Goal: Transaction & Acquisition: Purchase product/service

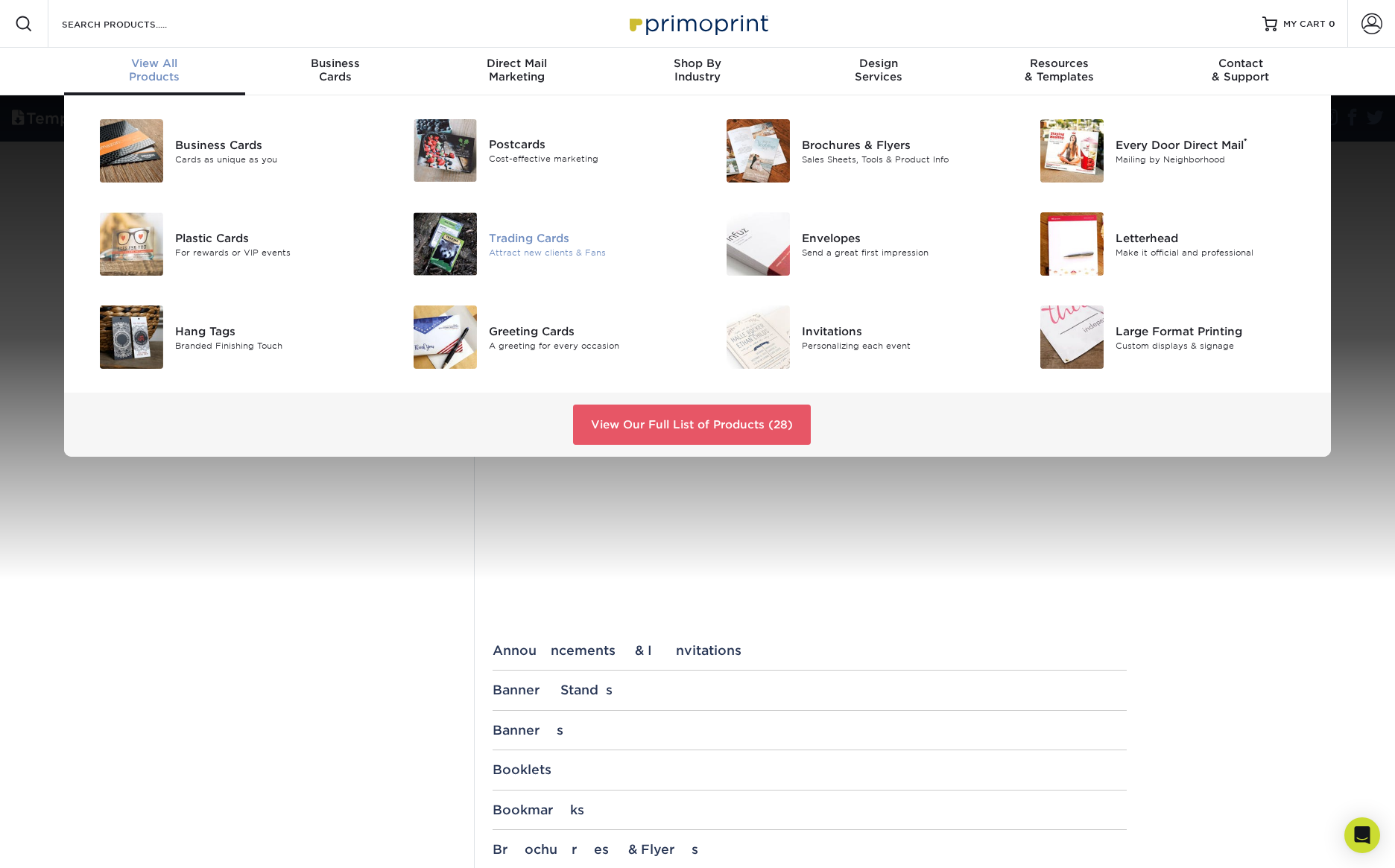
click at [545, 245] on div "Trading Cards" at bounding box center [588, 237] width 197 height 17
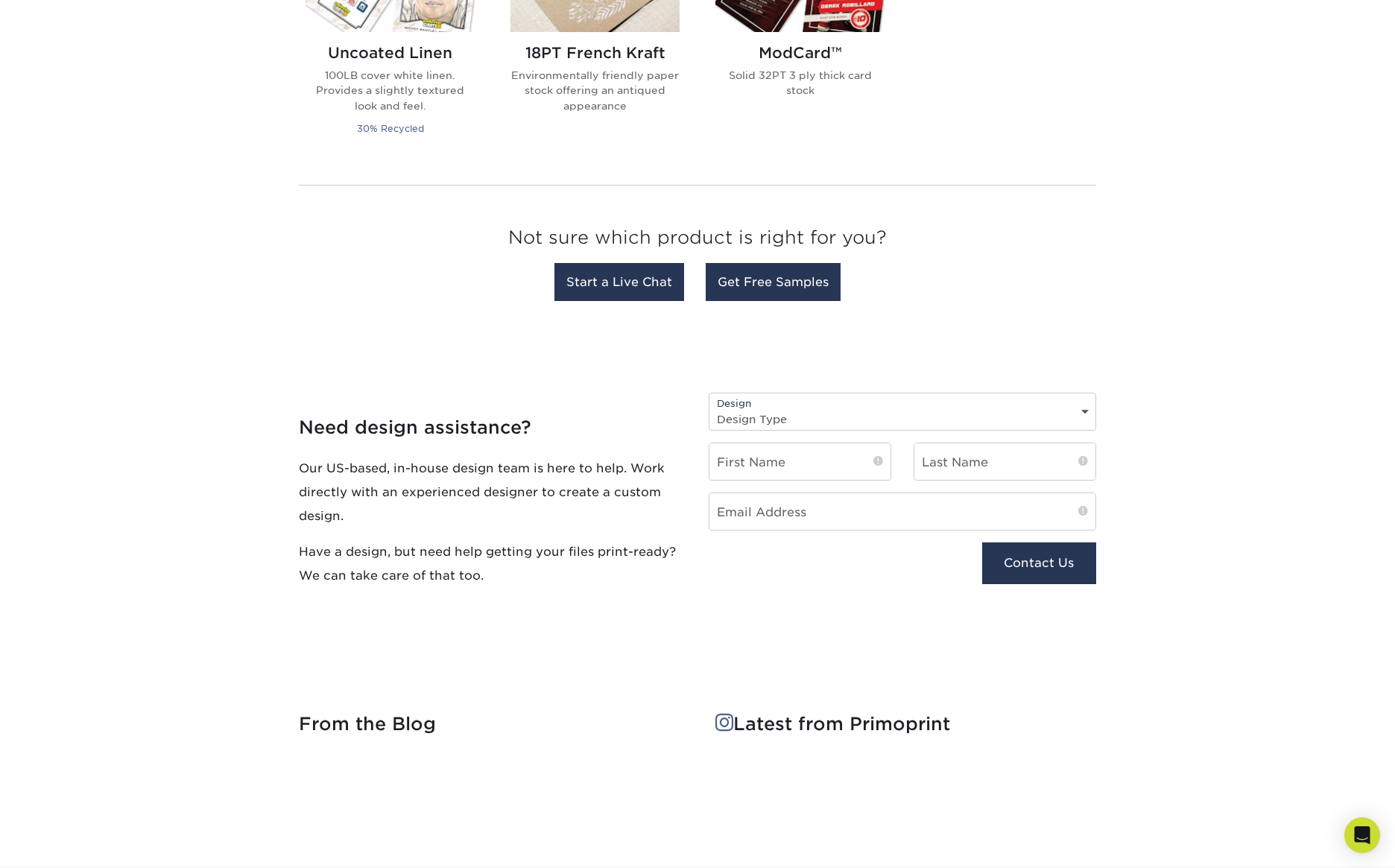
scroll to position [1322, 0]
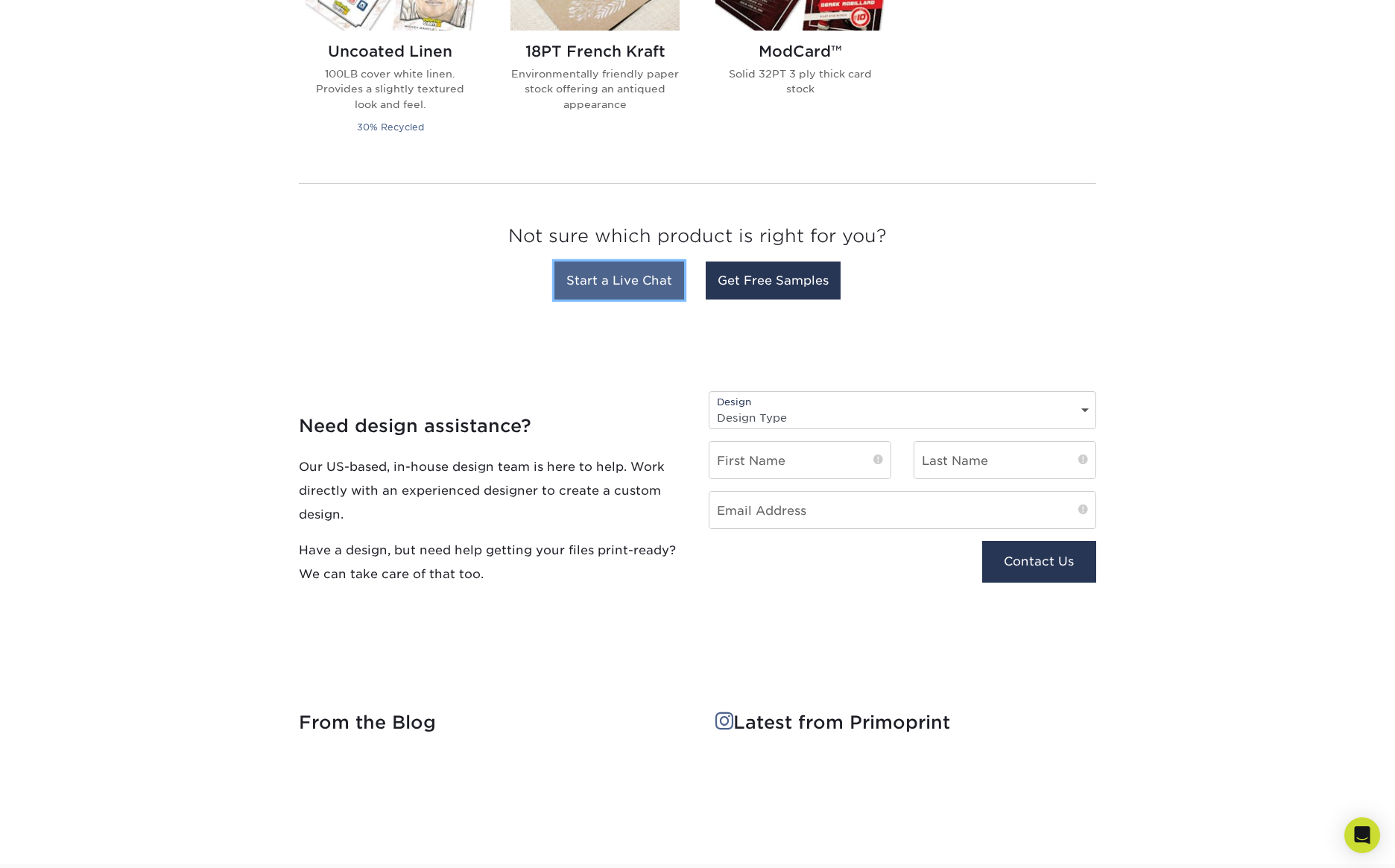
click at [611, 287] on link "Start a Live Chat" at bounding box center [619, 281] width 130 height 38
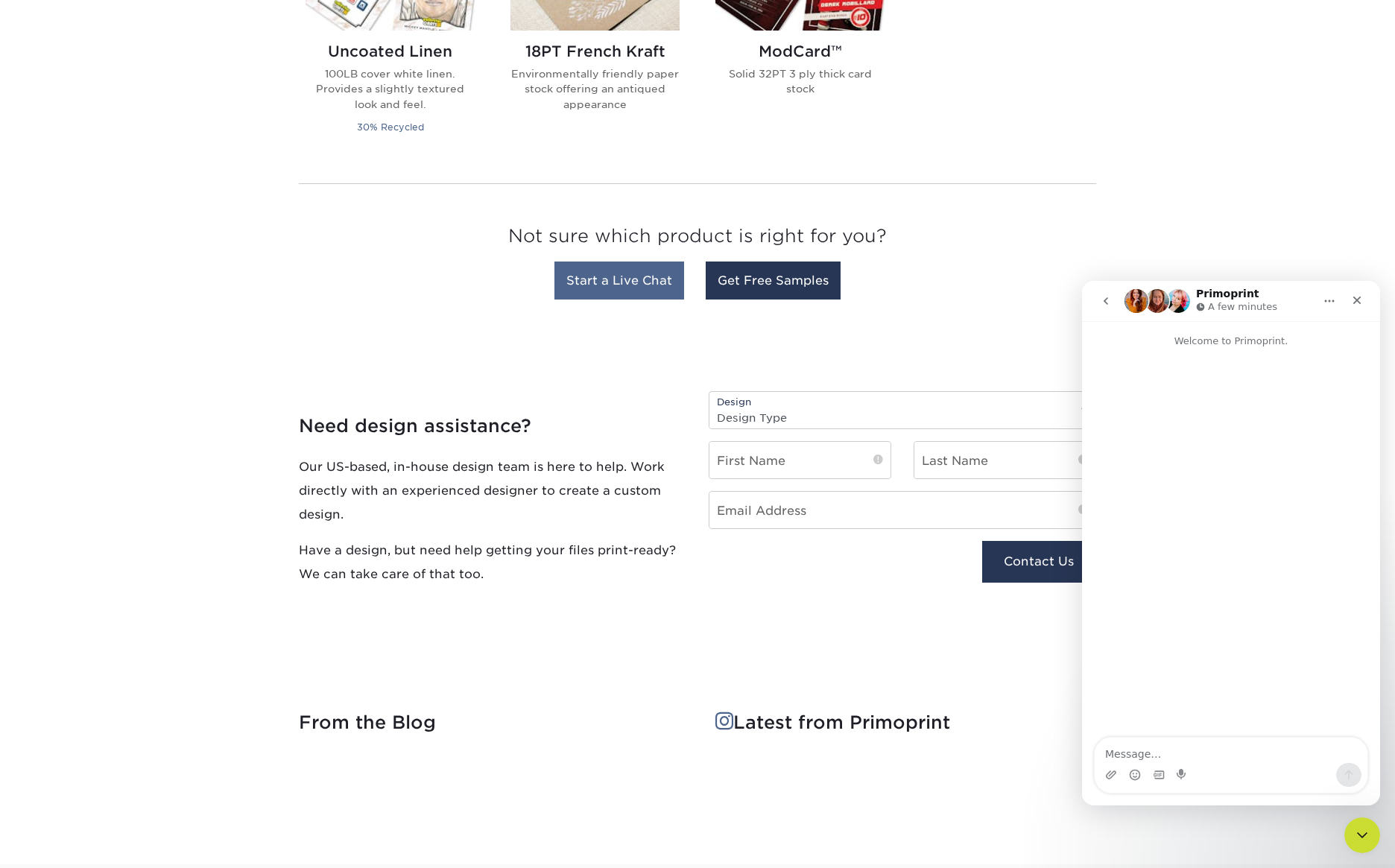
scroll to position [0, 0]
type textarea "hi, do you support doing sports cards with embossed serial numbers?"
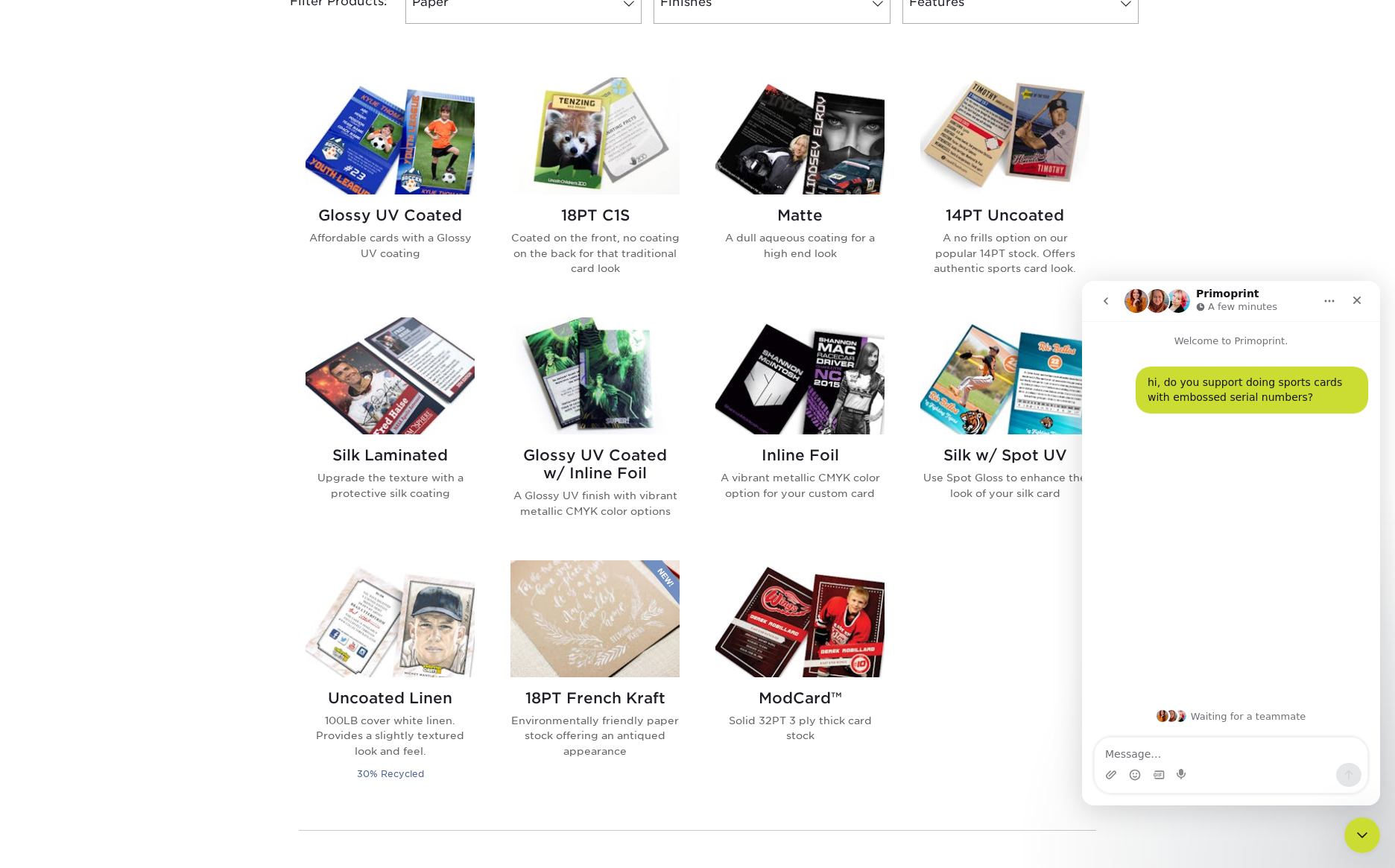
scroll to position [594, 0]
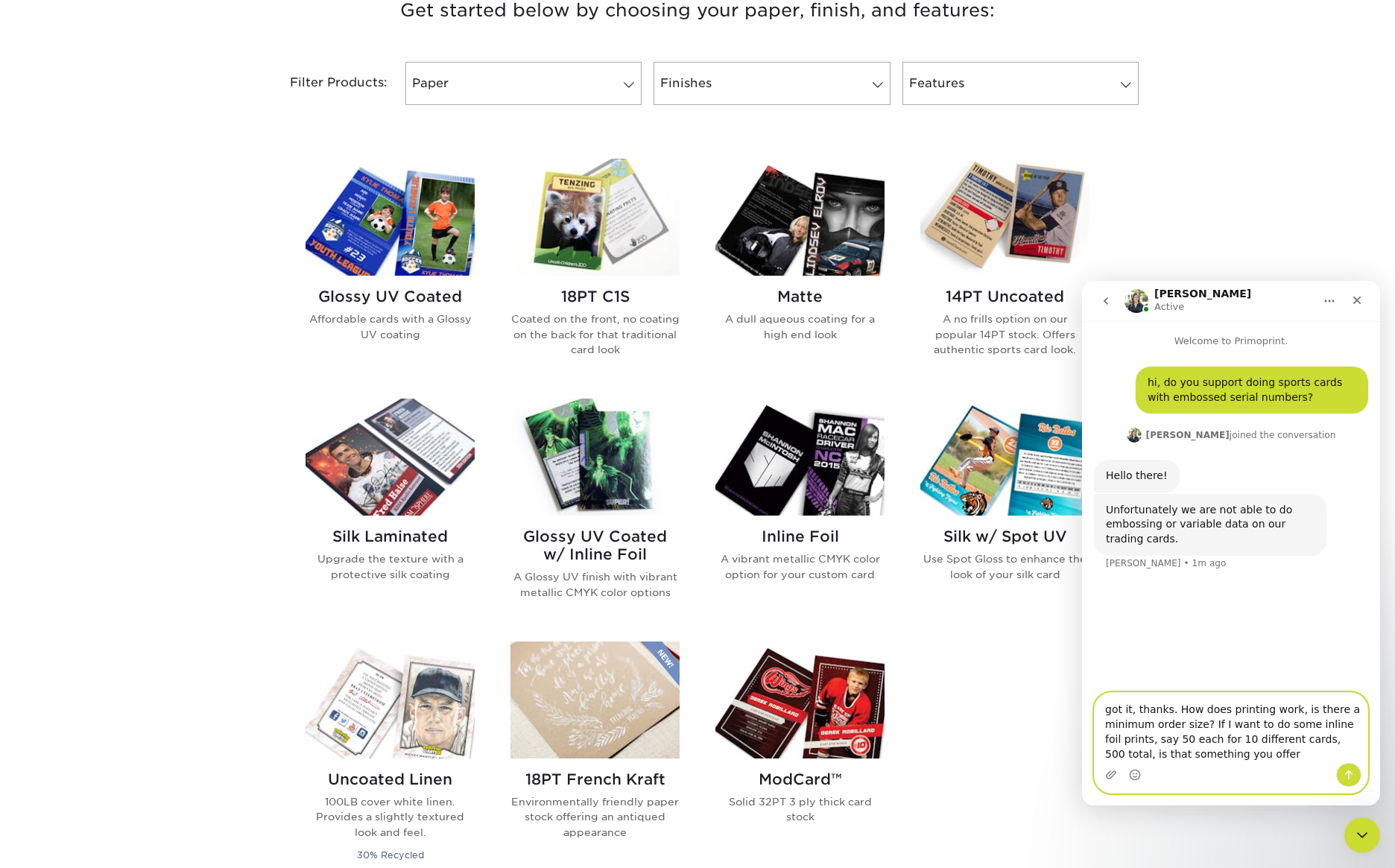
type textarea "got it, thanks. How does printing work, is there a minimum order size? If I wan…"
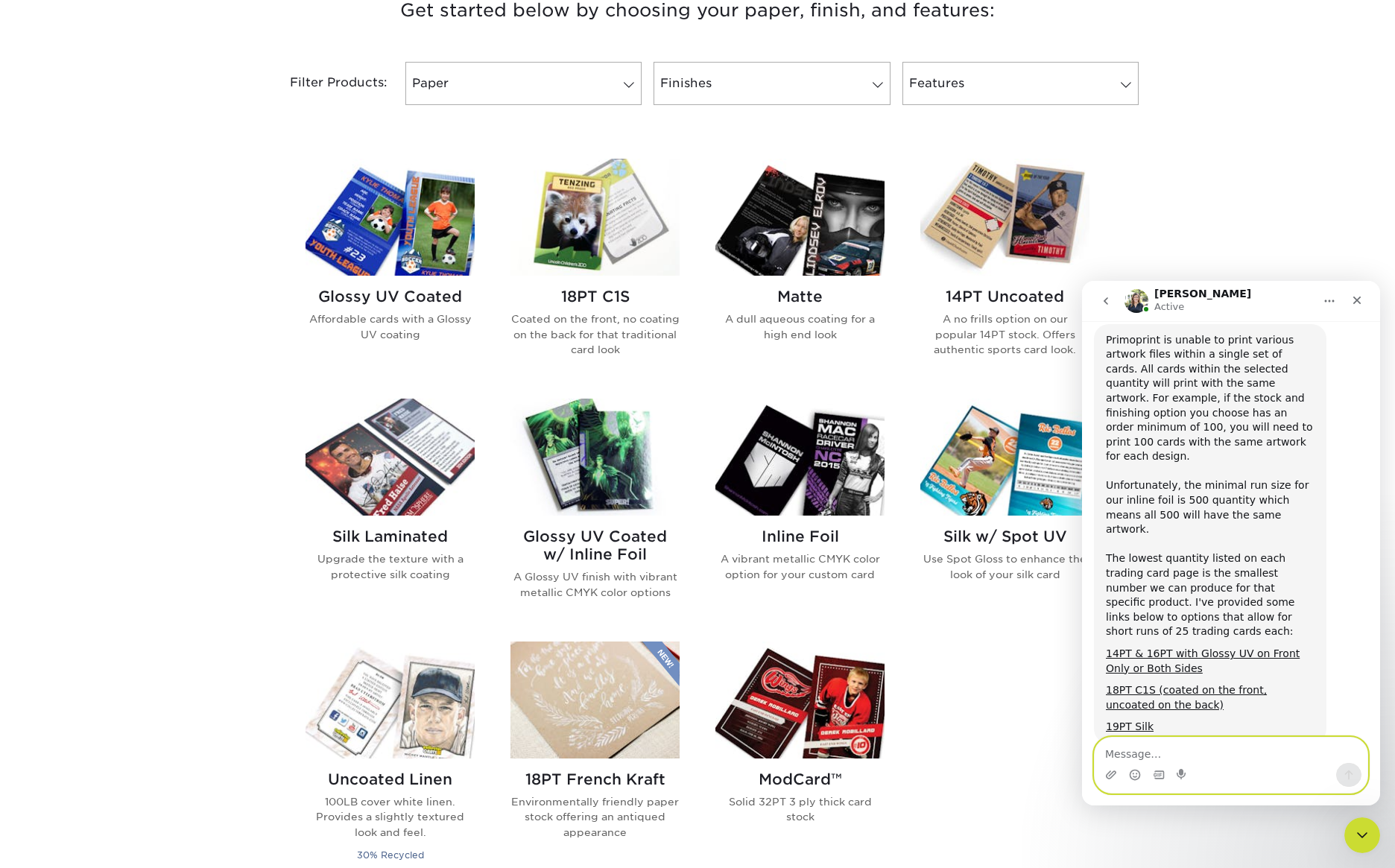
scroll to position [355, 0]
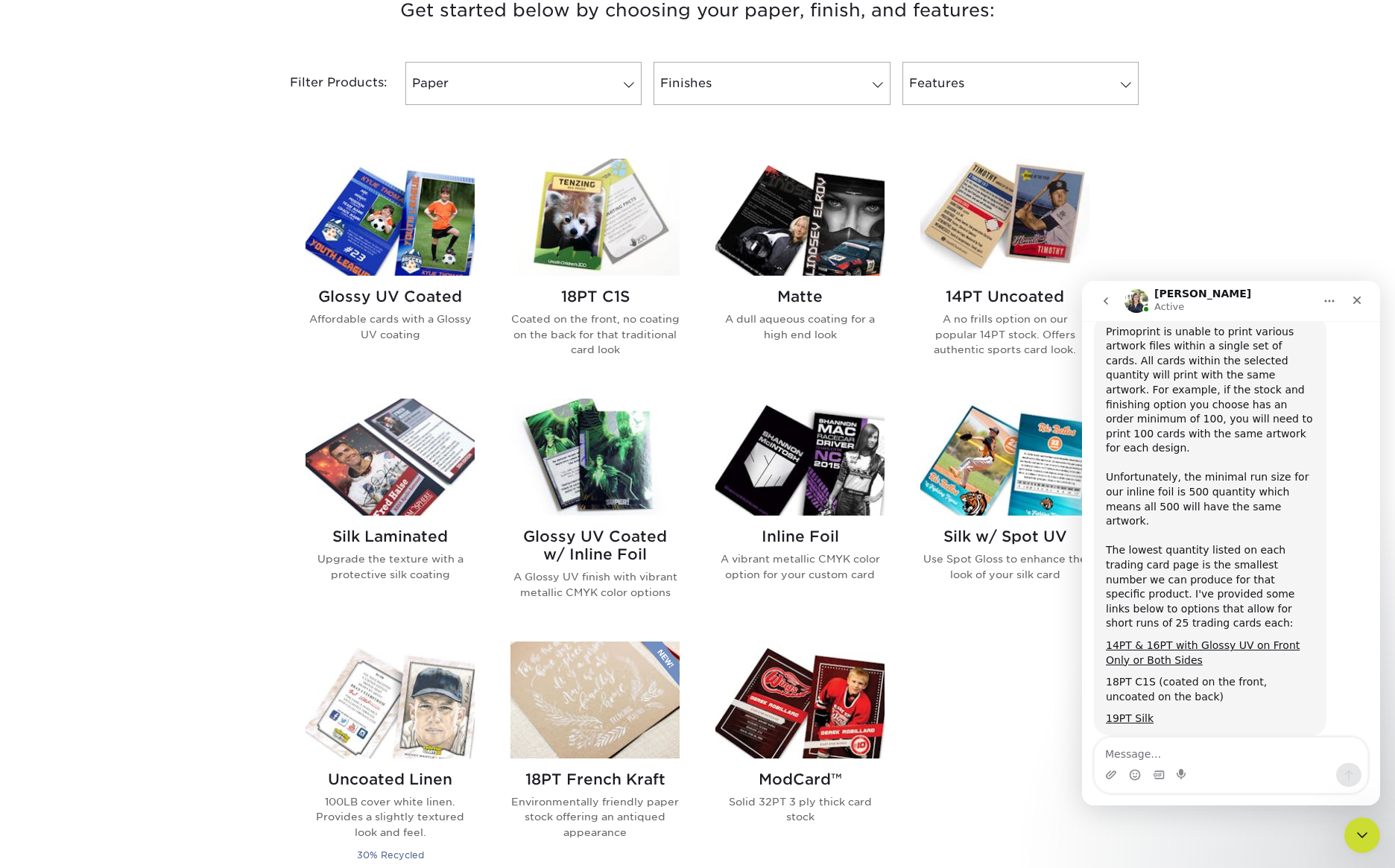
click at [1211, 675] on link "18PT C1S (coated on the front, uncoated on the back)" at bounding box center [1186, 688] width 161 height 27
click at [1255, 744] on textarea "Message…" at bounding box center [1230, 749] width 273 height 25
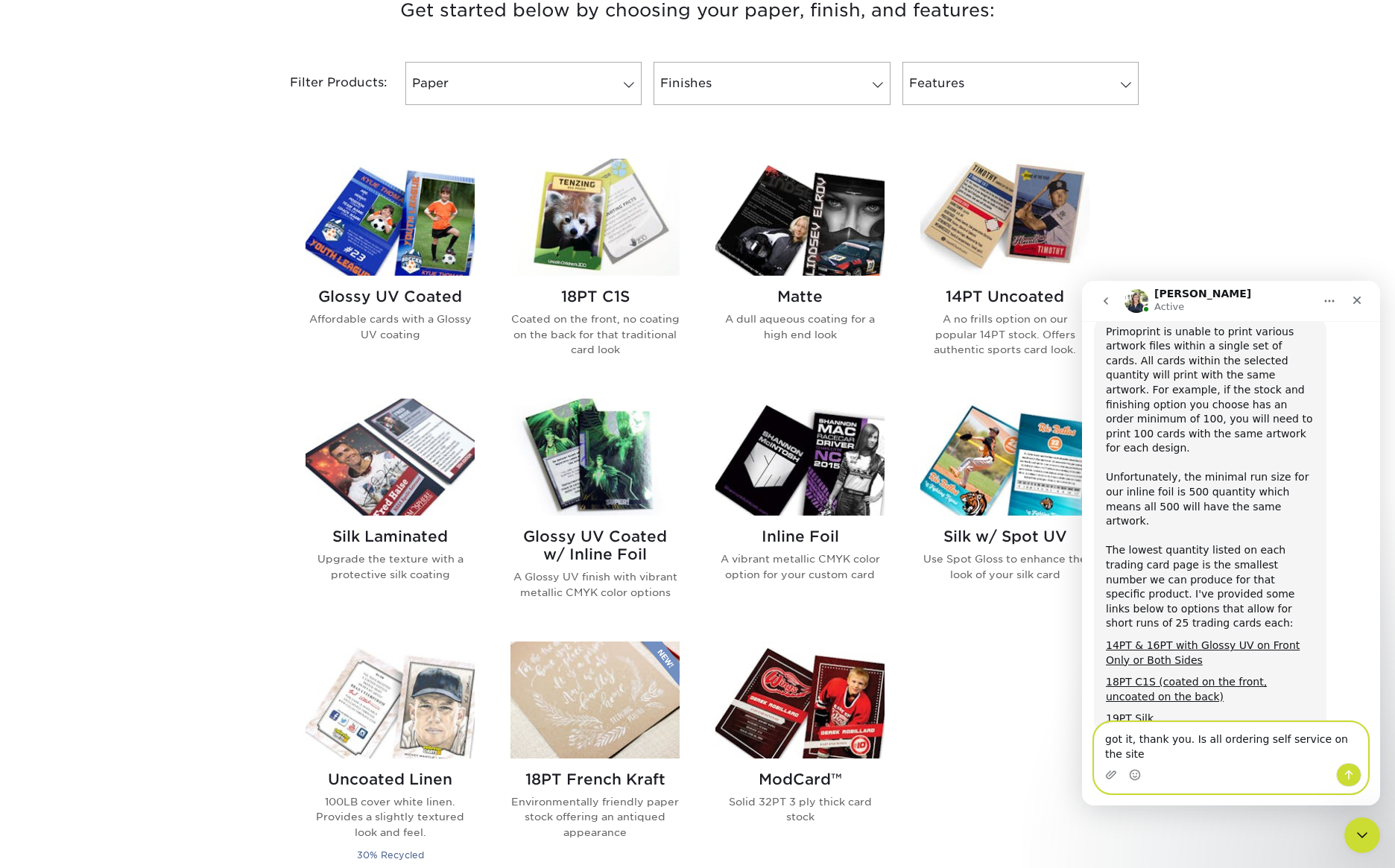
type textarea "got it, thank you. Is all ordering self service on the site?"
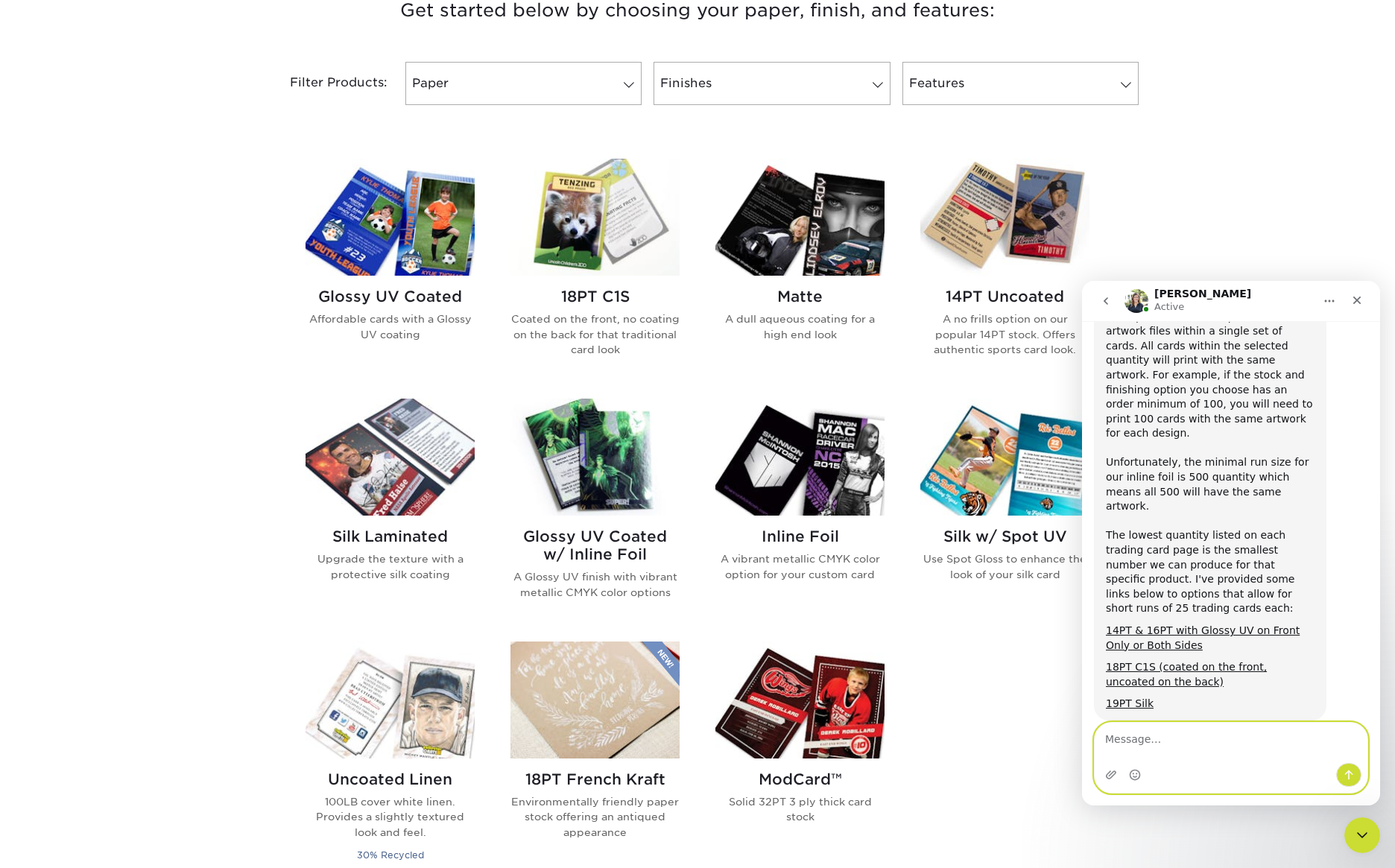
scroll to position [413, 0]
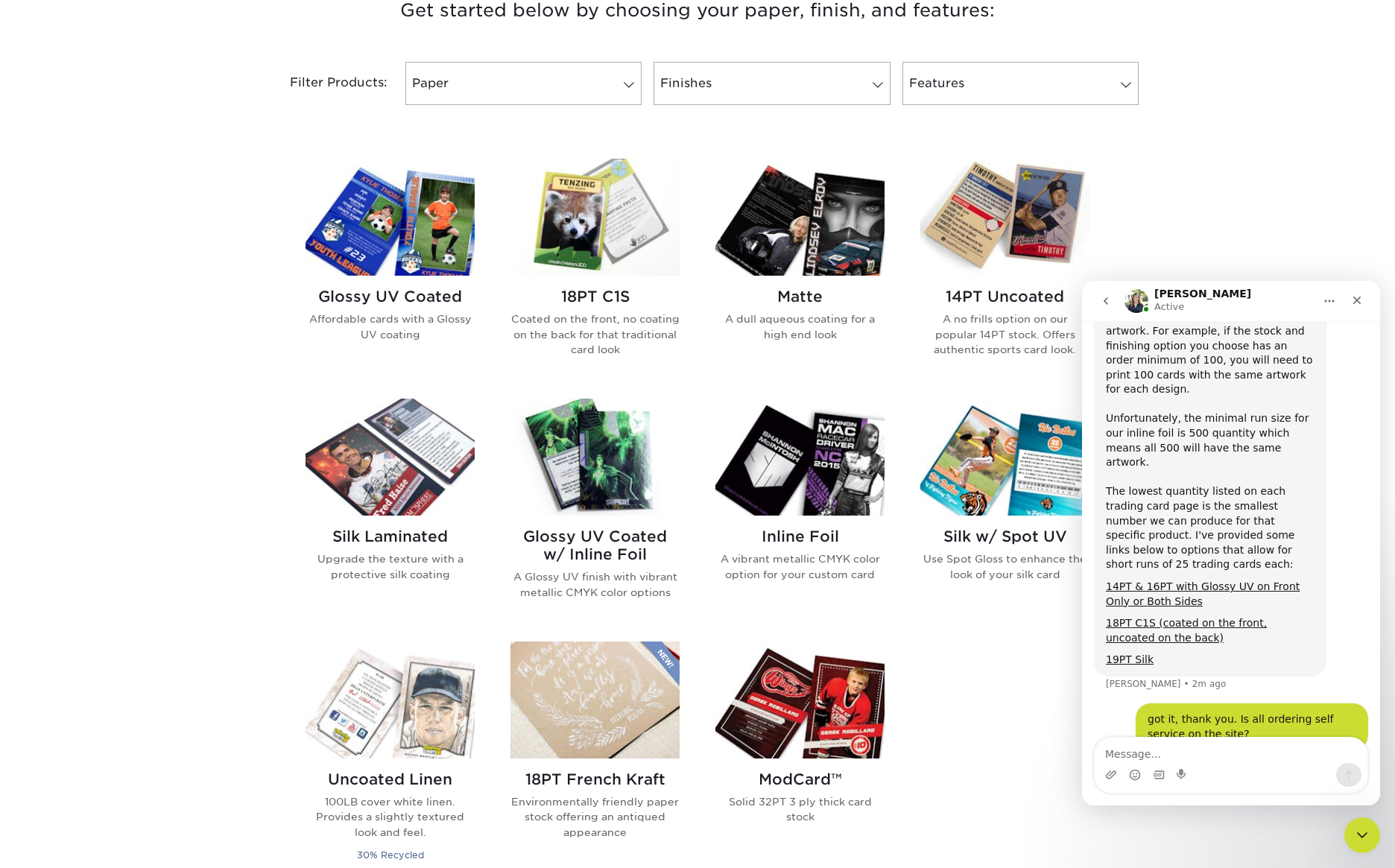
click at [821, 493] on img at bounding box center [800, 457] width 169 height 117
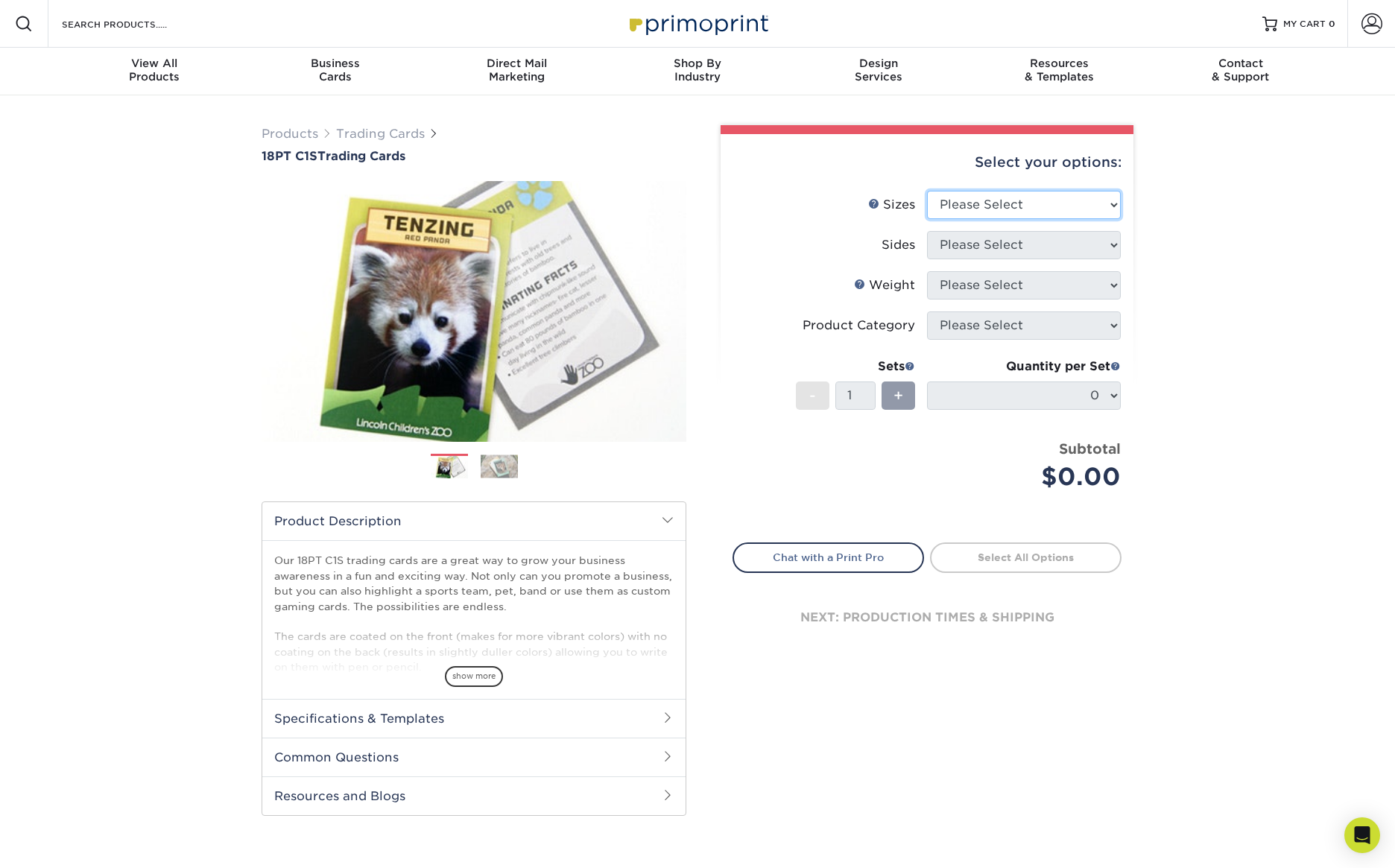
click at [1057, 208] on select "Please Select 2.5" x 3.5"" at bounding box center [1024, 205] width 194 height 28
select select "2.50x3.50"
click at [927, 191] on select "Please Select 2.5" x 3.5"" at bounding box center [1024, 205] width 194 height 28
click at [1048, 248] on select "Please Select Print Both Sides Print Front Only" at bounding box center [1024, 245] width 194 height 28
select select "13abbda7-1d64-4f25-8bb2-c179b224825d"
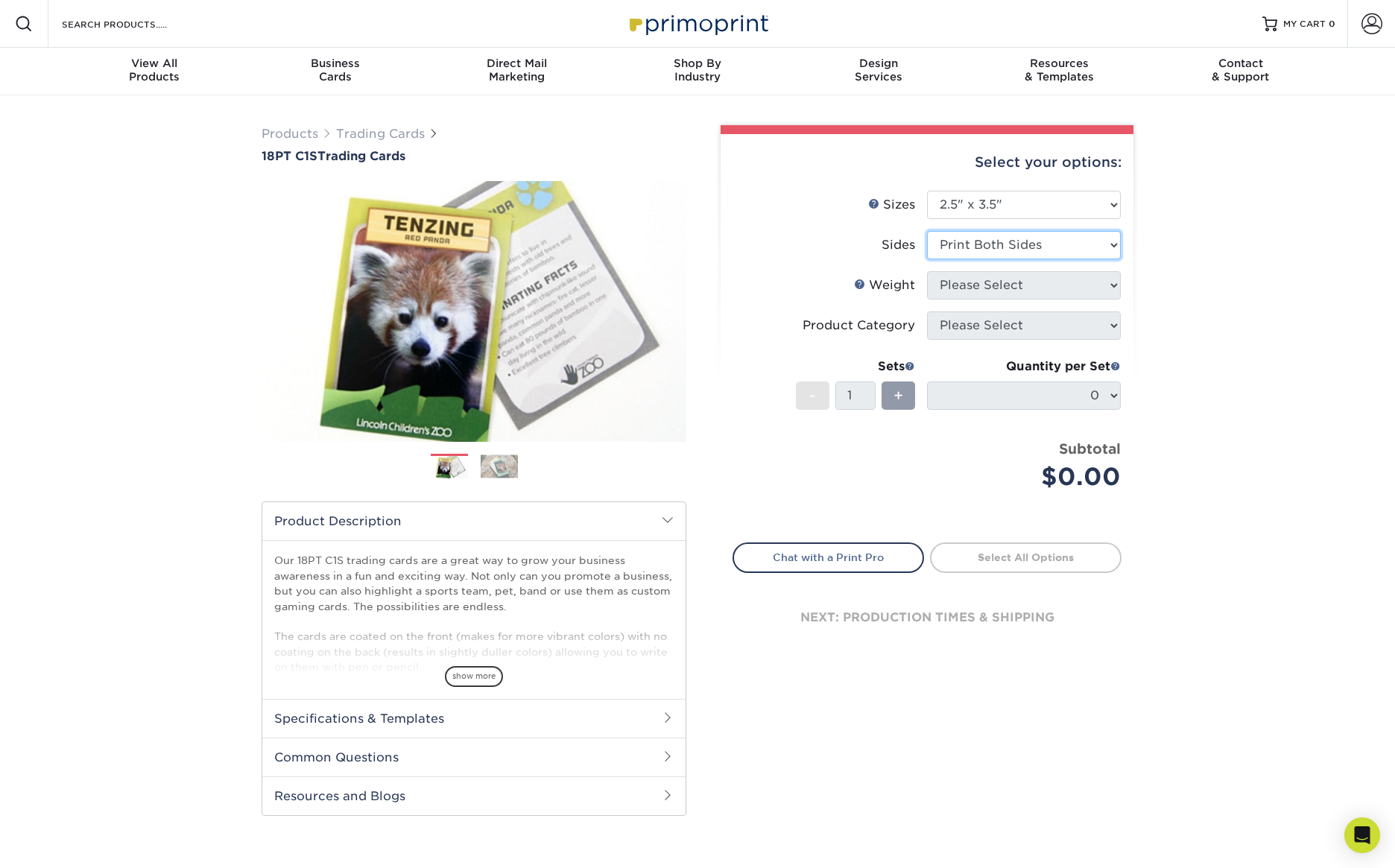
click at [927, 231] on select "Please Select Print Both Sides Print Front Only" at bounding box center [1024, 245] width 194 height 28
click at [1043, 286] on select "Please Select 18PT C1S" at bounding box center [1024, 285] width 194 height 28
select select "18PTC1S"
click at [927, 271] on select "Please Select 18PT C1S" at bounding box center [1024, 285] width 194 height 28
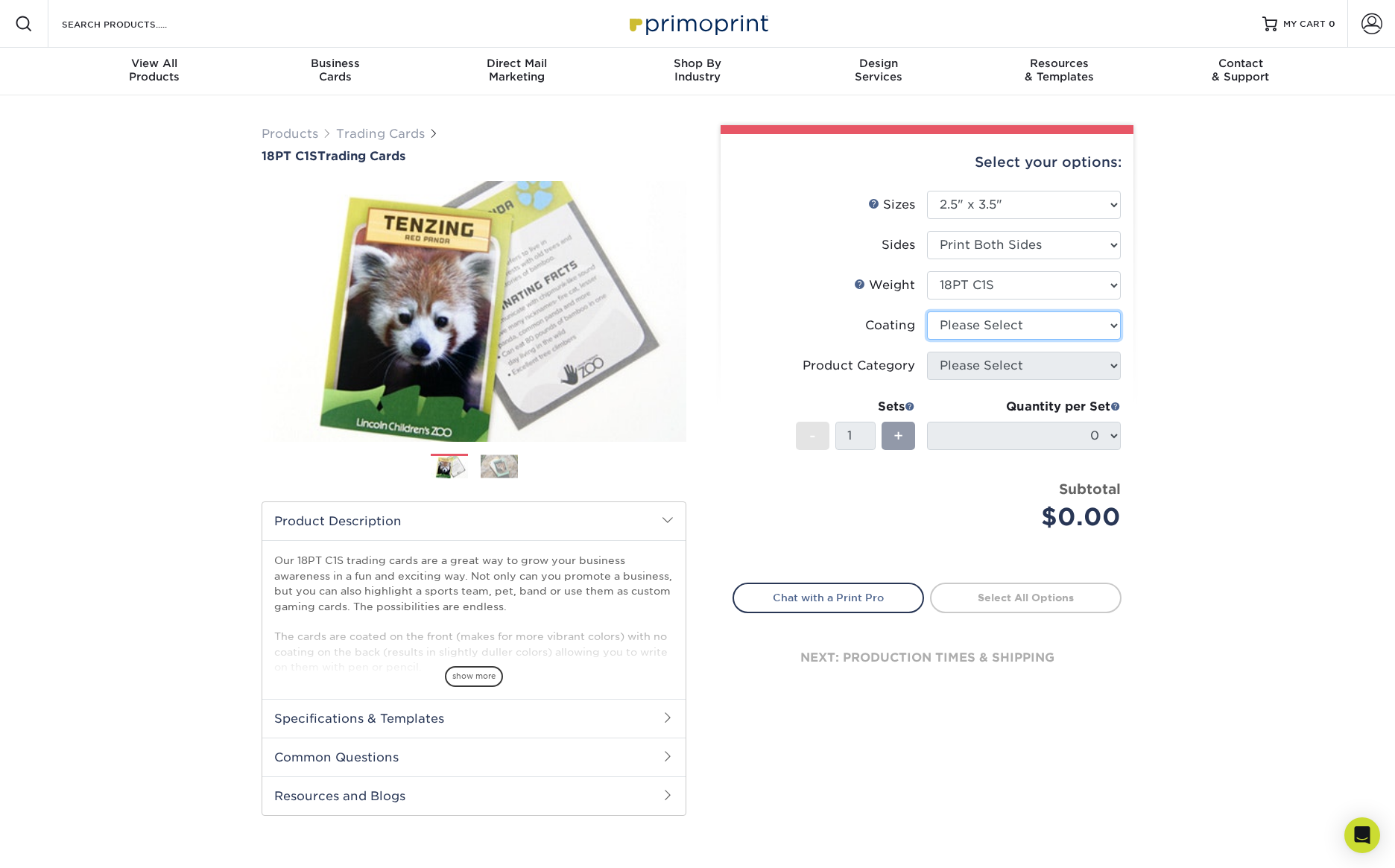
click at [1036, 327] on select at bounding box center [1024, 325] width 194 height 28
select select "1e8116af-acfc-44b1-83dc-8181aa338834"
click at [927, 311] on select at bounding box center [1024, 325] width 194 height 28
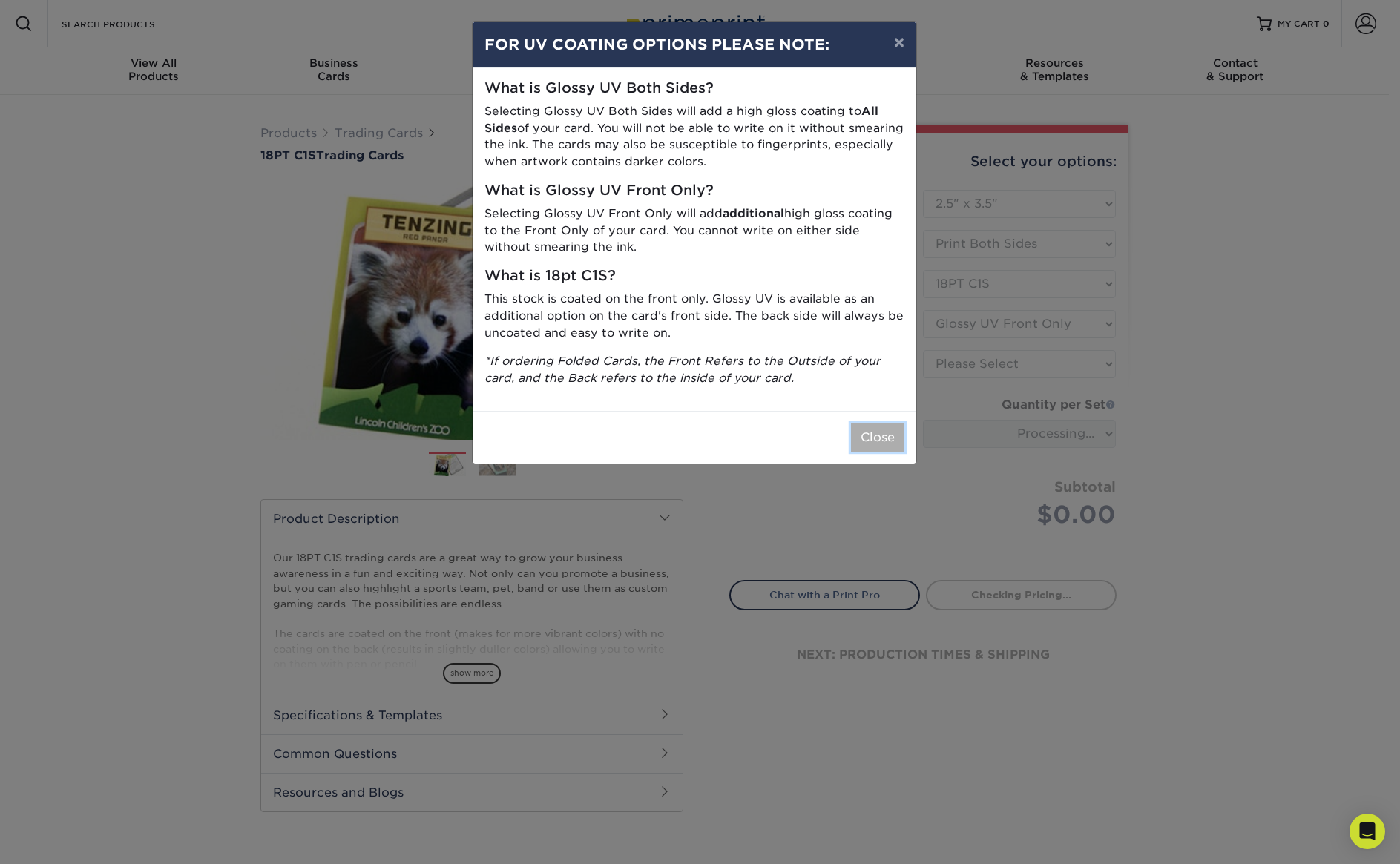
click at [877, 436] on button "Close" at bounding box center [877, 437] width 54 height 28
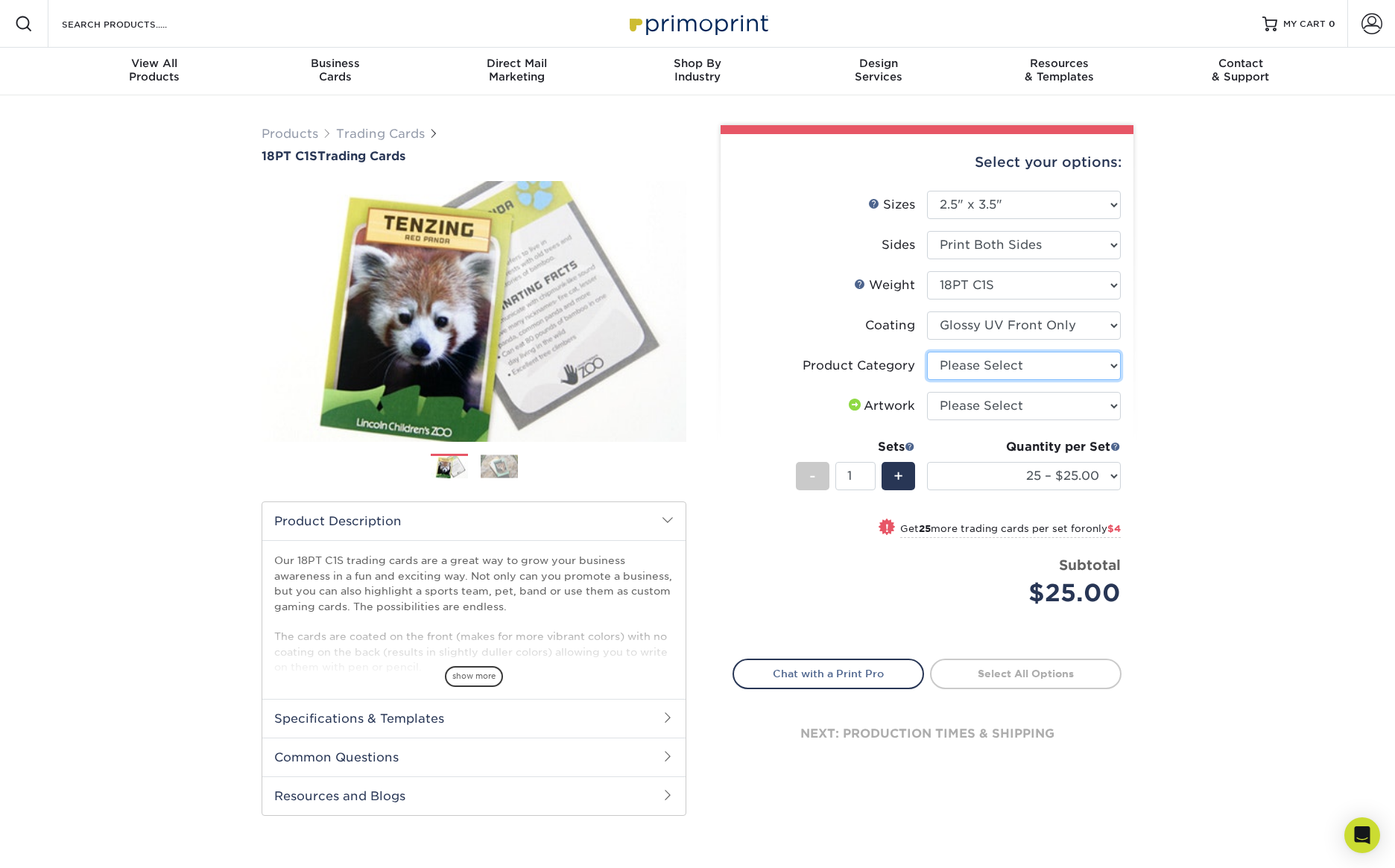
click at [1007, 369] on select "Please Select Trading Cards" at bounding box center [1024, 365] width 194 height 28
select select "c2f9bce9-36c2-409d-b101-c29d9d031e18"
click at [927, 351] on select "Please Select Trading Cards" at bounding box center [1024, 365] width 194 height 28
click at [1012, 408] on select "Please Select I will upload files I need a design - $100" at bounding box center [1024, 406] width 194 height 28
select select "upload"
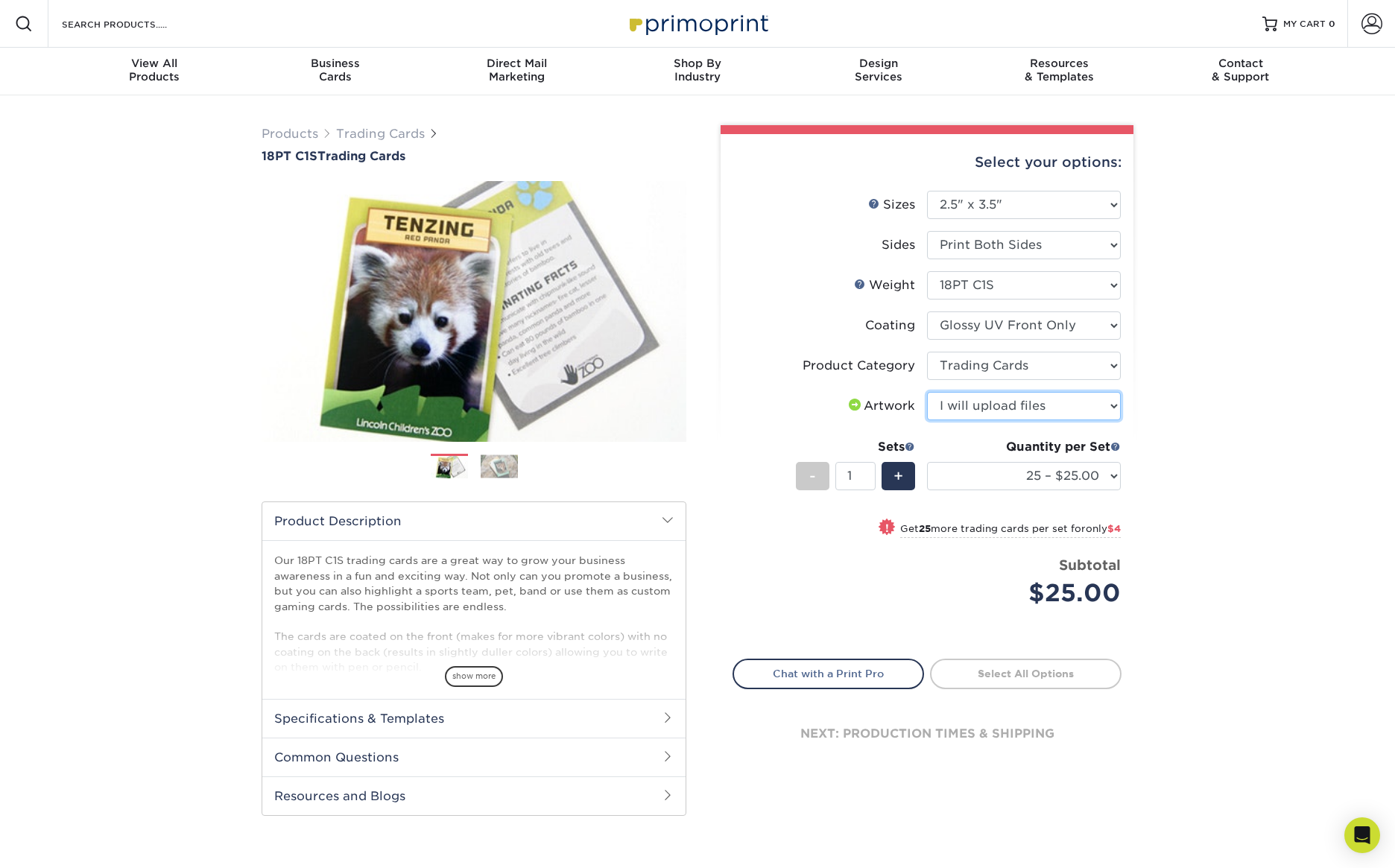
click at [927, 392] on select "Please Select I will upload files I need a design - $100" at bounding box center [1024, 406] width 194 height 28
click at [1004, 490] on div "Quantity per Set 25 – $25.00 50 – $29.00 75 – $37.00 100 – $41.00 250 – $48.00 …" at bounding box center [1024, 472] width 194 height 69
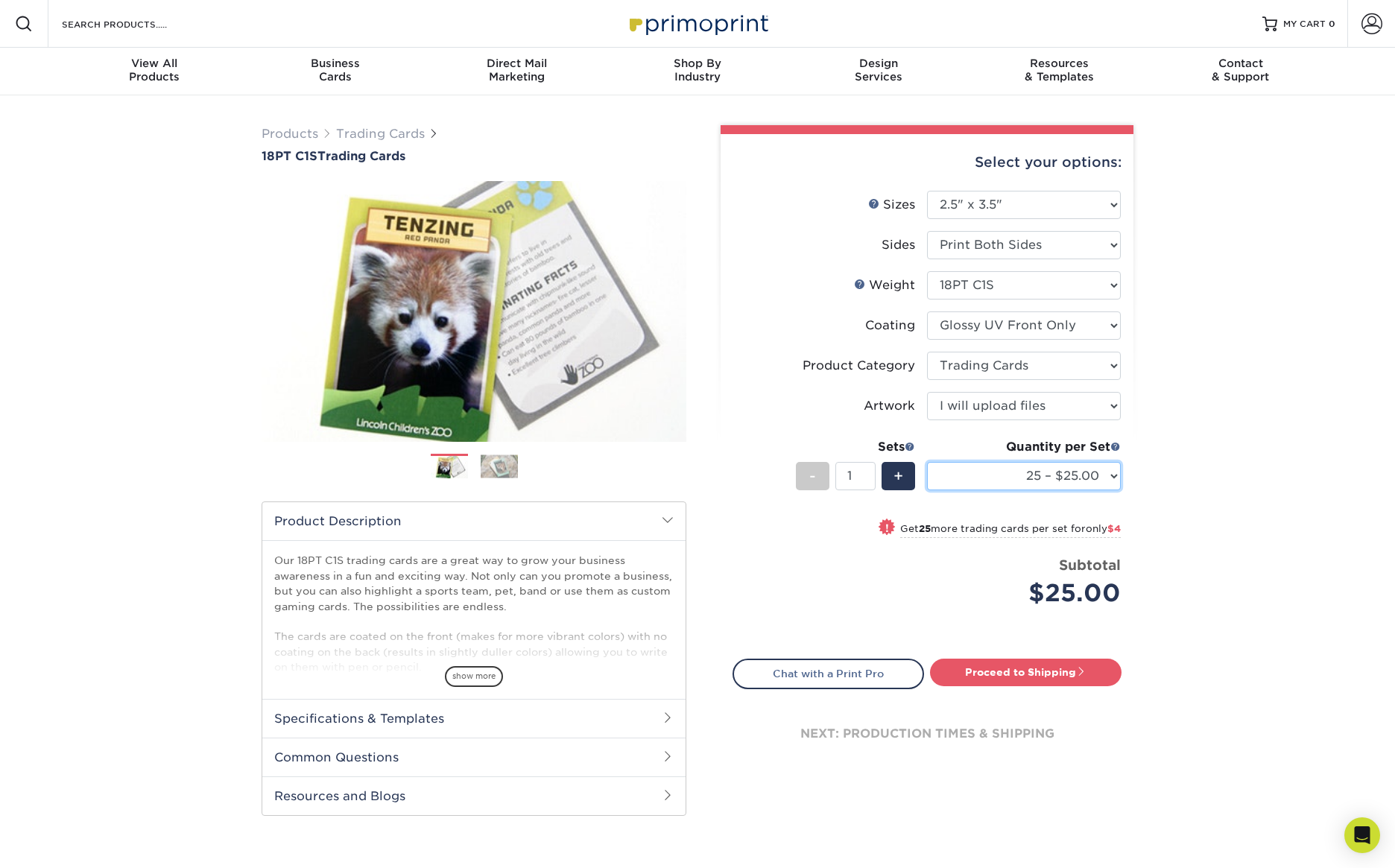
click at [1006, 478] on select "25 – $25.00 50 – $29.00 75 – $37.00 100 – $41.00 250 – $48.00 500 – $58.00 1000…" at bounding box center [1024, 476] width 194 height 28
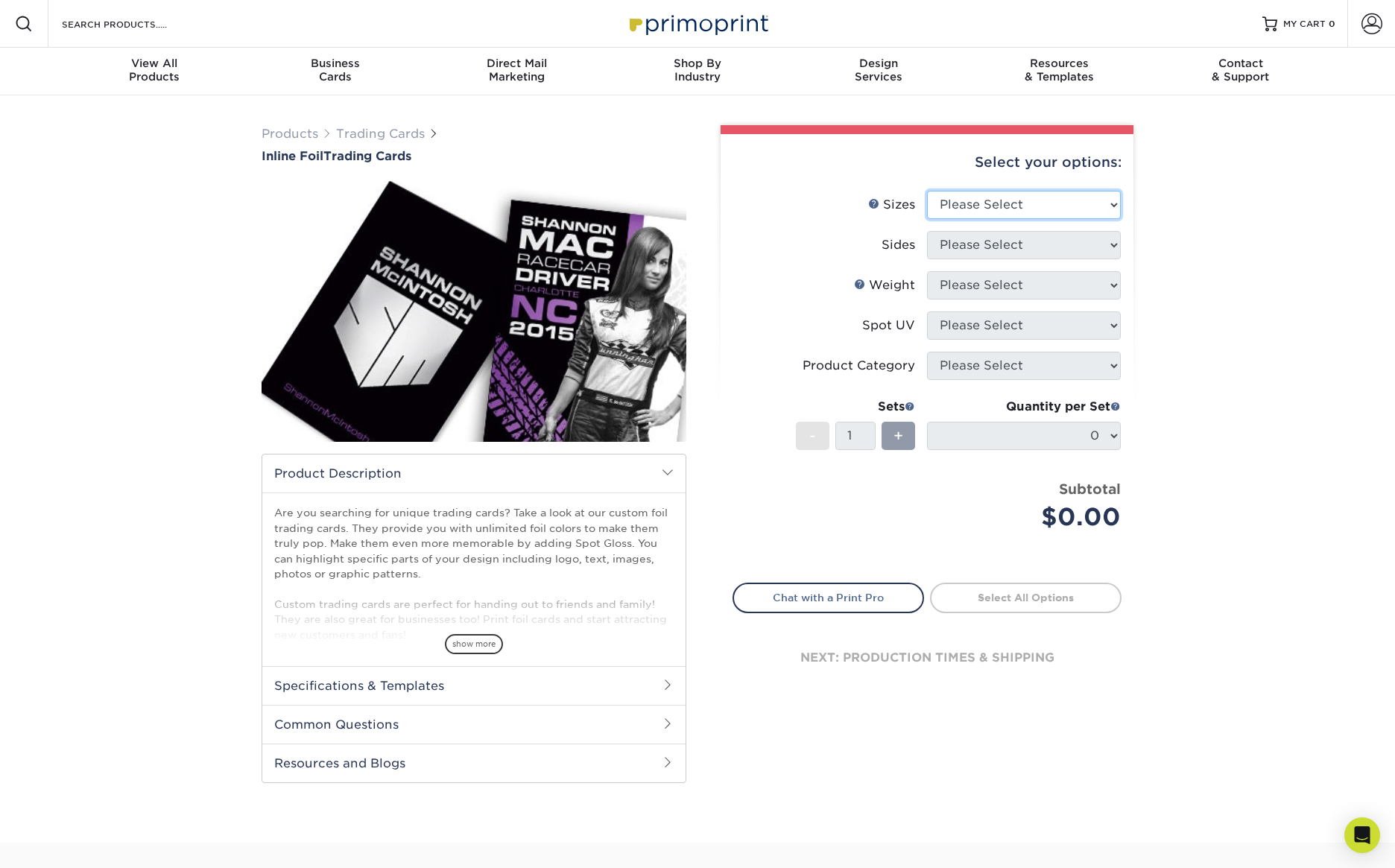
click at [1036, 213] on select "Please Select 2.5" x 3.5"" at bounding box center [1024, 205] width 194 height 28
select select "2.50x3.50"
click at [927, 191] on select "Please Select 2.5" x 3.5"" at bounding box center [1024, 205] width 194 height 28
click at [1018, 242] on select "Please Select Print Both Sides - Foil Back Only Print Both Sides - Foil Both Si…" at bounding box center [1024, 245] width 194 height 28
select select "34527644-b4fd-4ffb-9092-1318eefcd9d9"
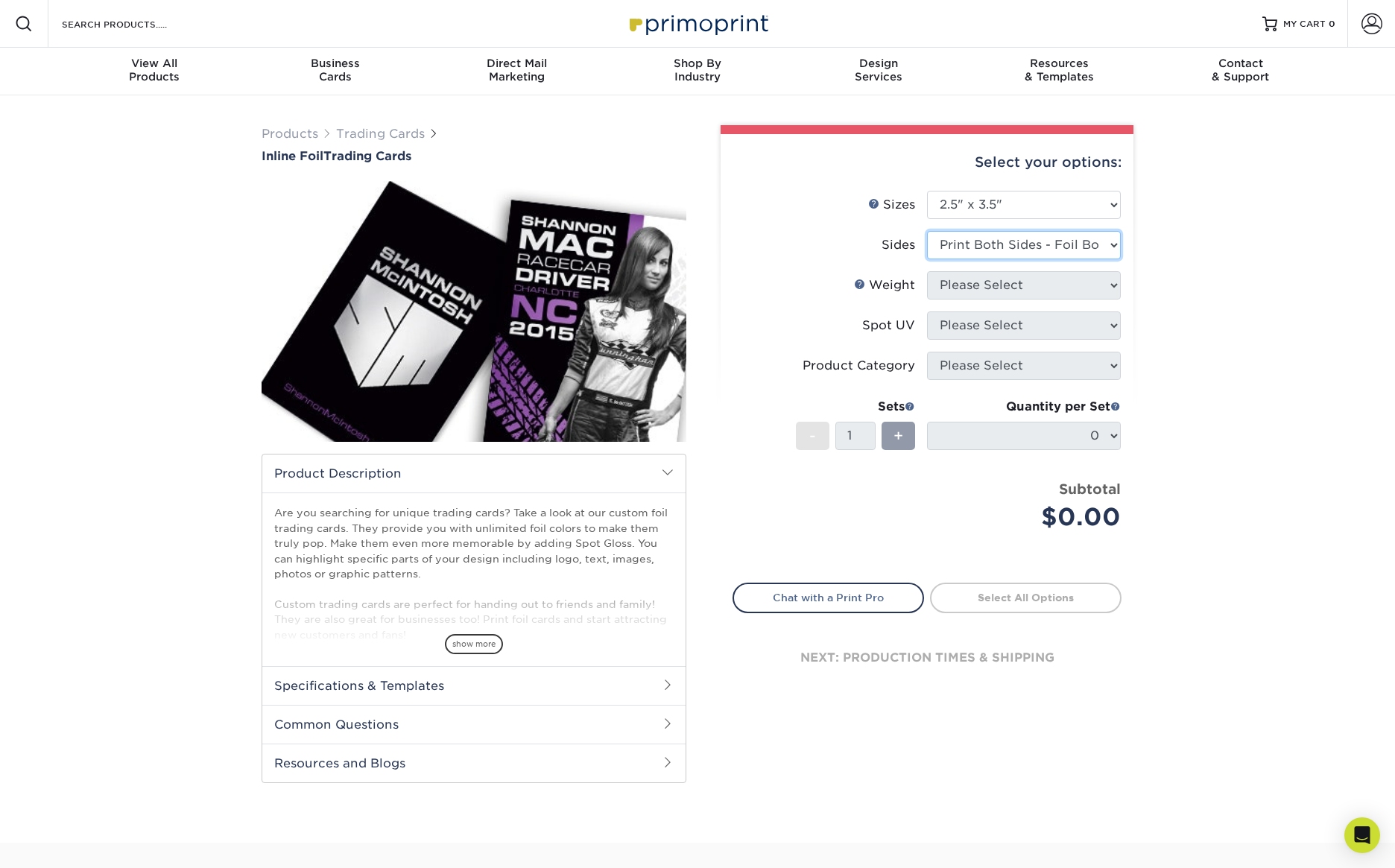
click at [927, 231] on select "Please Select Print Both Sides - Foil Back Only Print Both Sides - Foil Both Si…" at bounding box center [1024, 245] width 194 height 28
click at [990, 287] on select "Please Select 16PT" at bounding box center [1024, 285] width 194 height 28
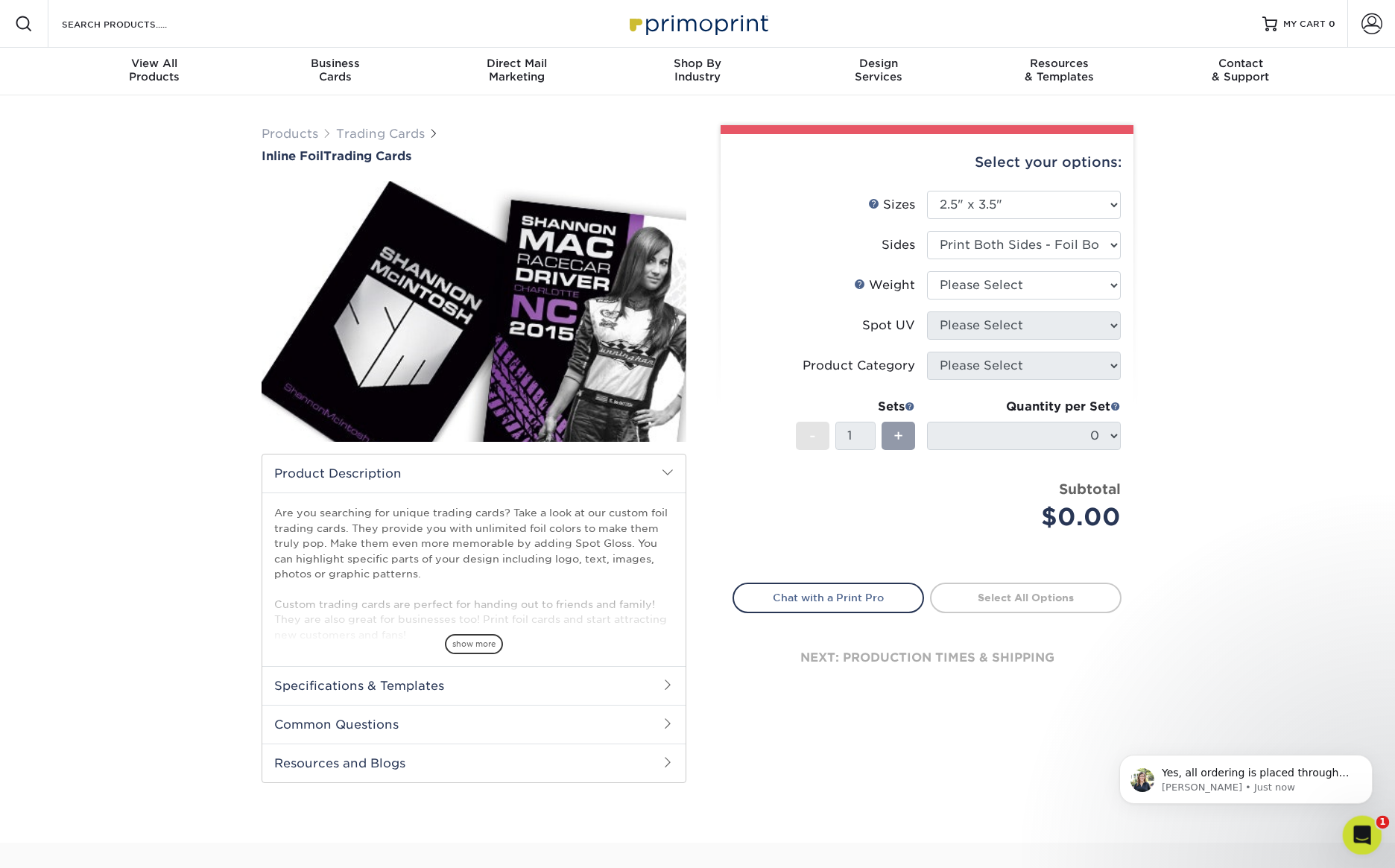
click at [1360, 840] on icon "Open Intercom Messenger" at bounding box center [1360, 833] width 24 height 24
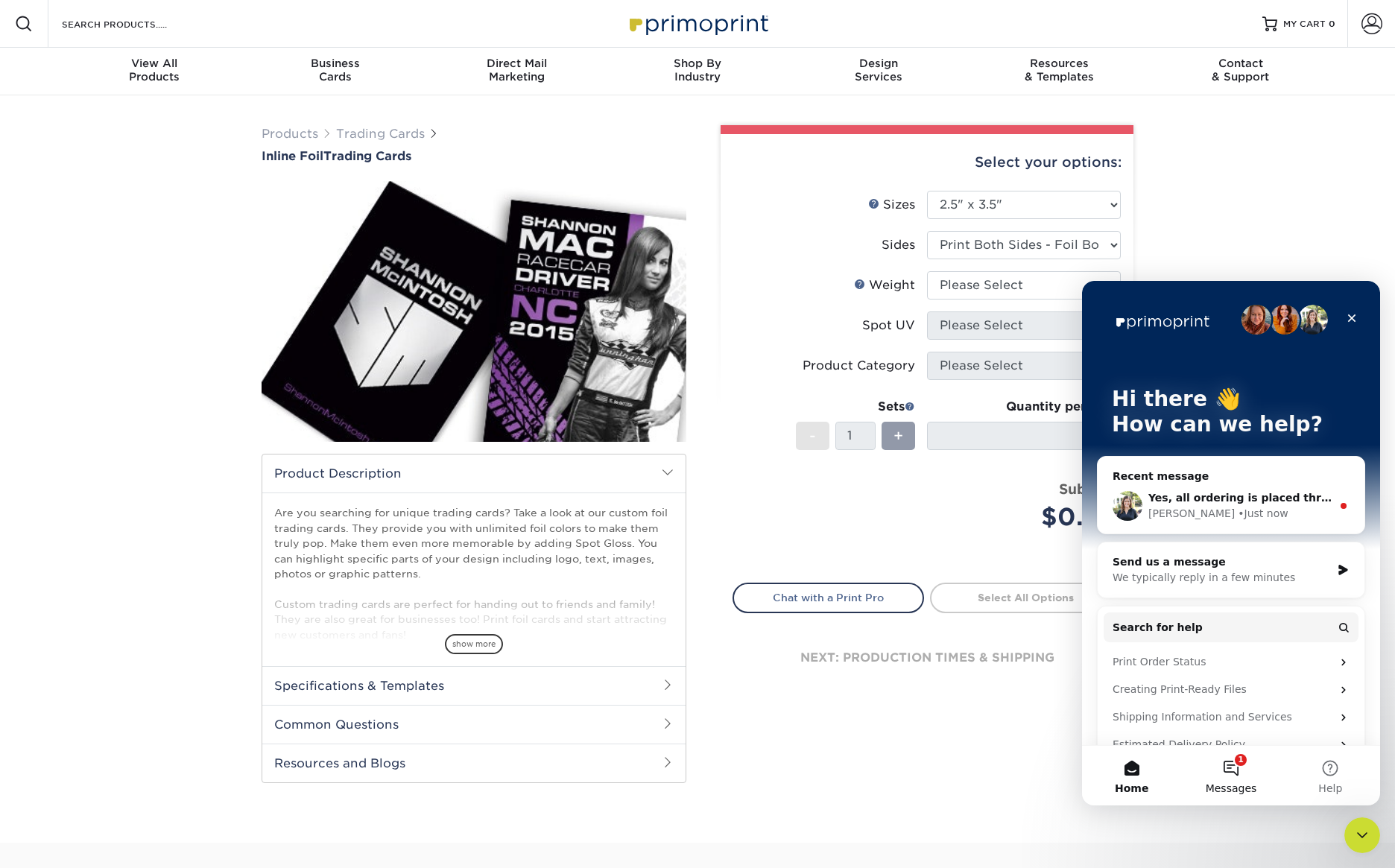
click at [1246, 776] on button "1 Messages" at bounding box center [1231, 775] width 99 height 59
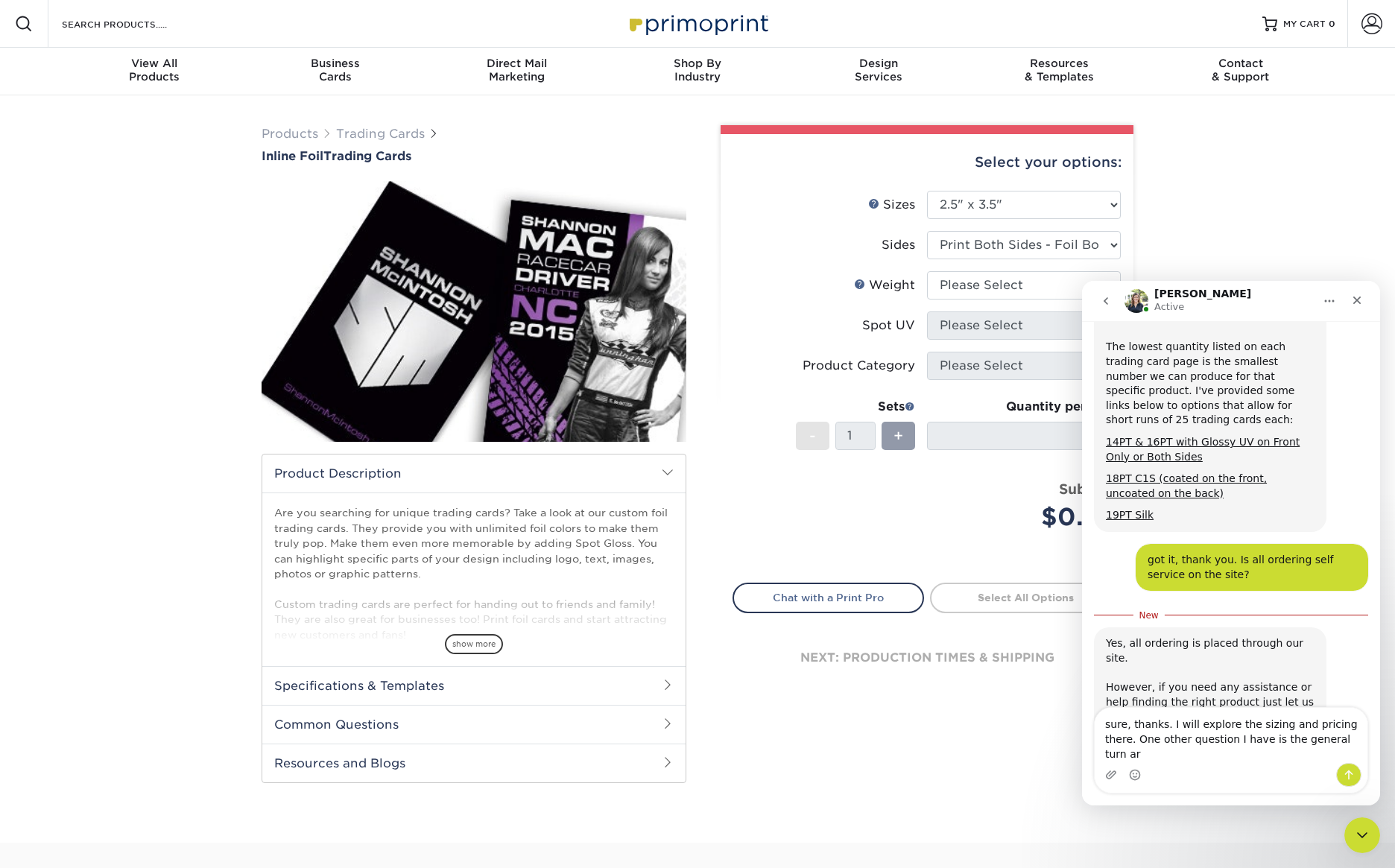
scroll to position [571, 0]
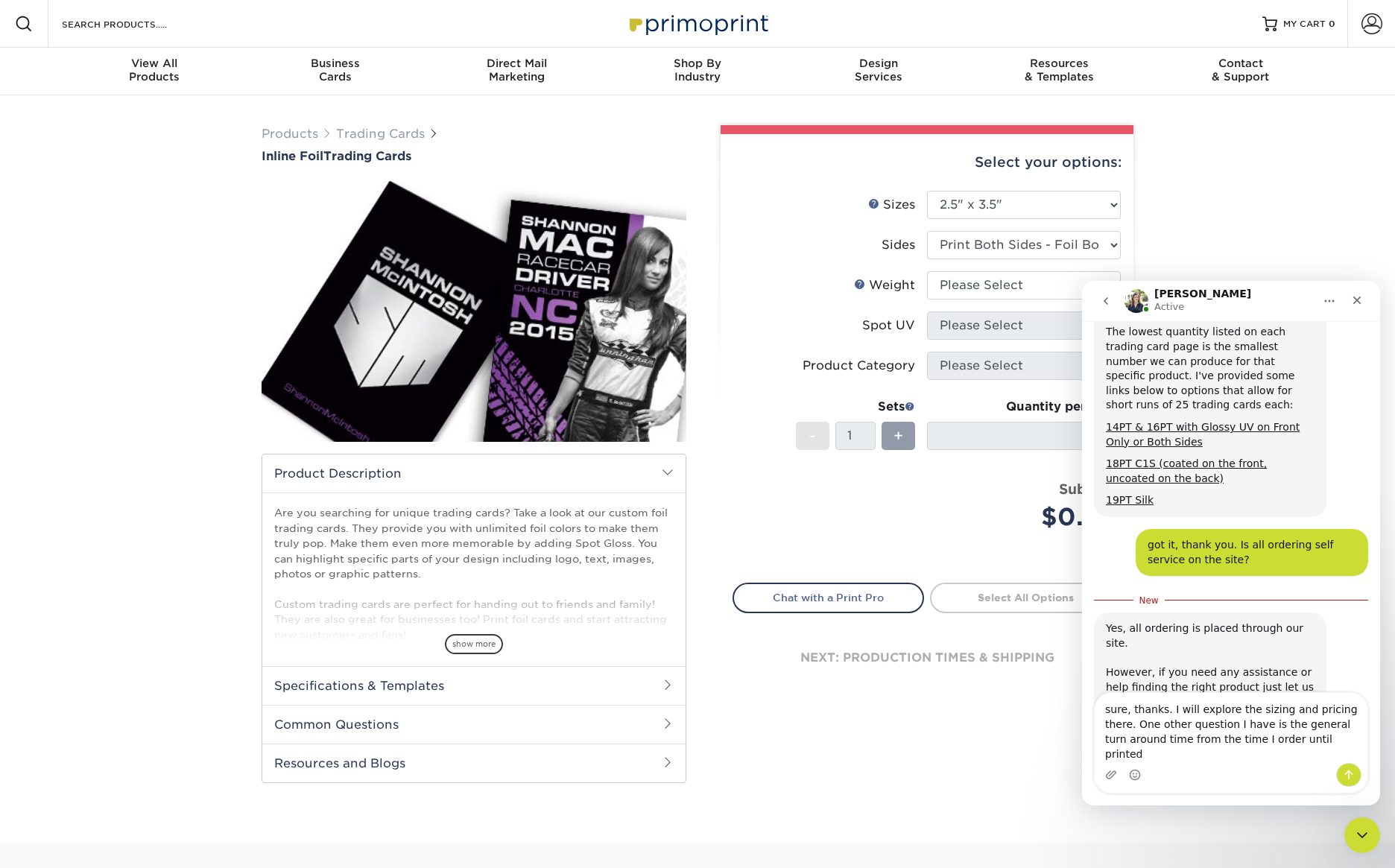
type textarea "sure, thanks. I will explore the sizing and pricing there. One other question I…"
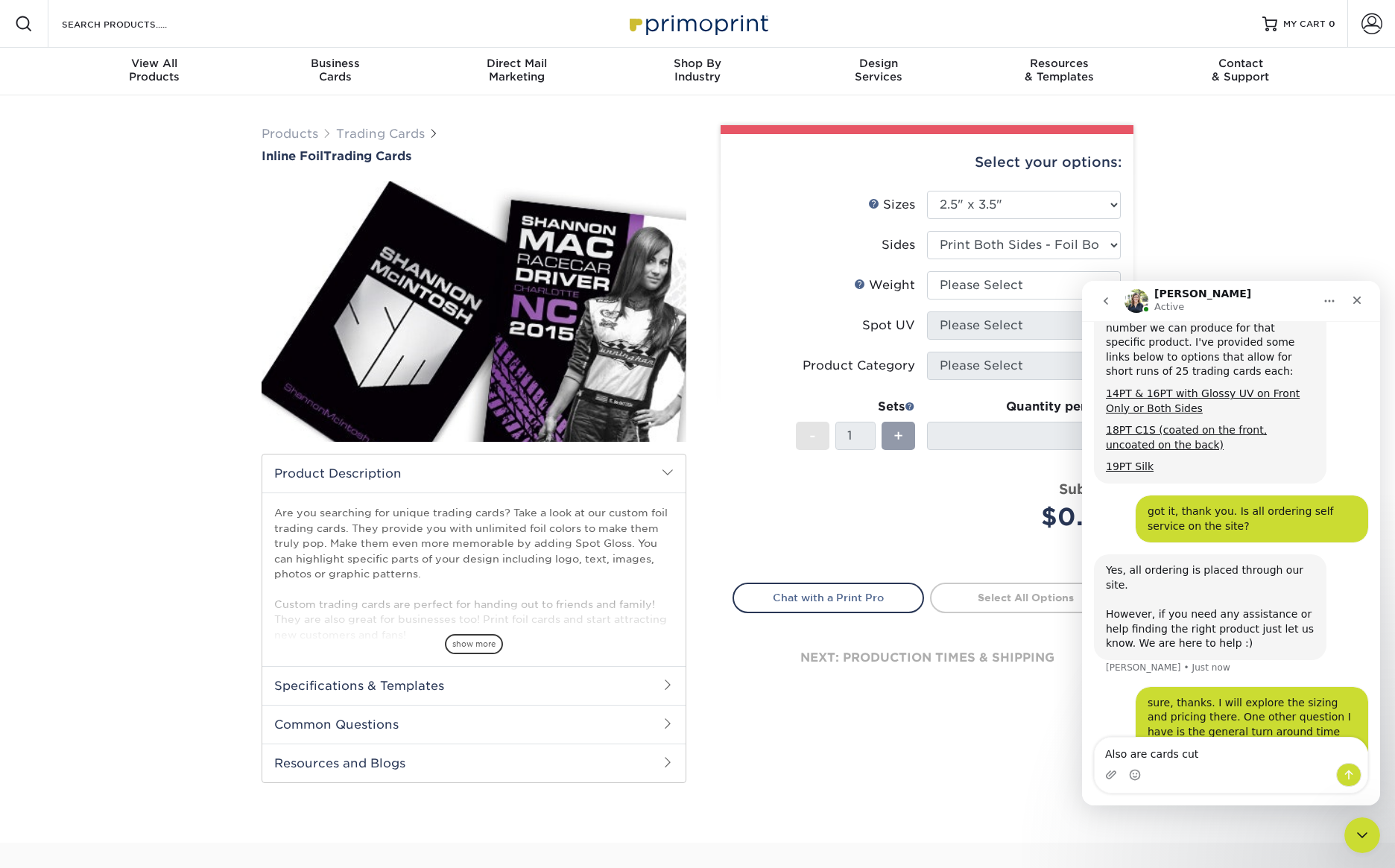
type textarea "Also are cards cut"
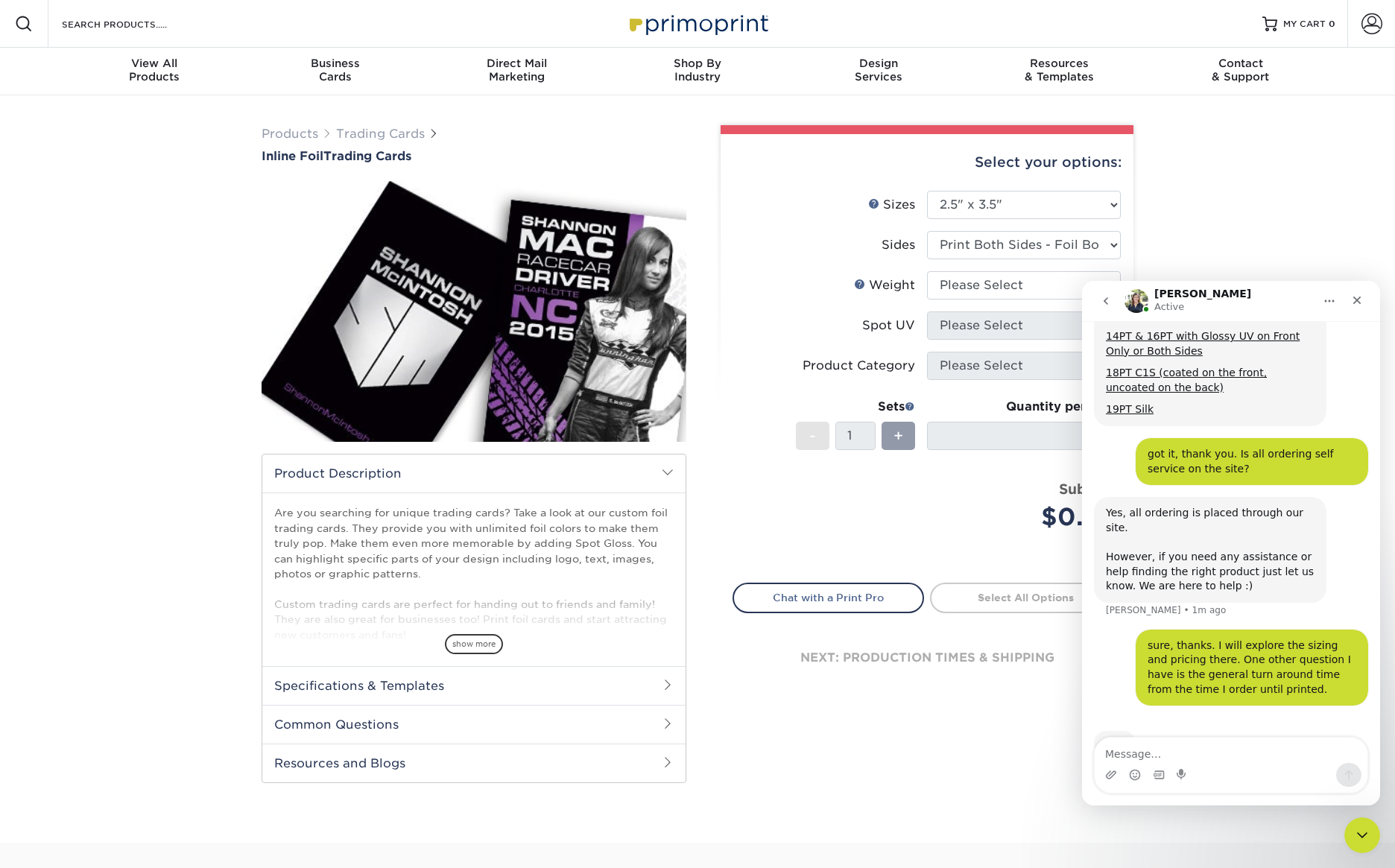
click at [1260, 300] on div "[PERSON_NAME] Active" at bounding box center [1219, 302] width 189 height 26
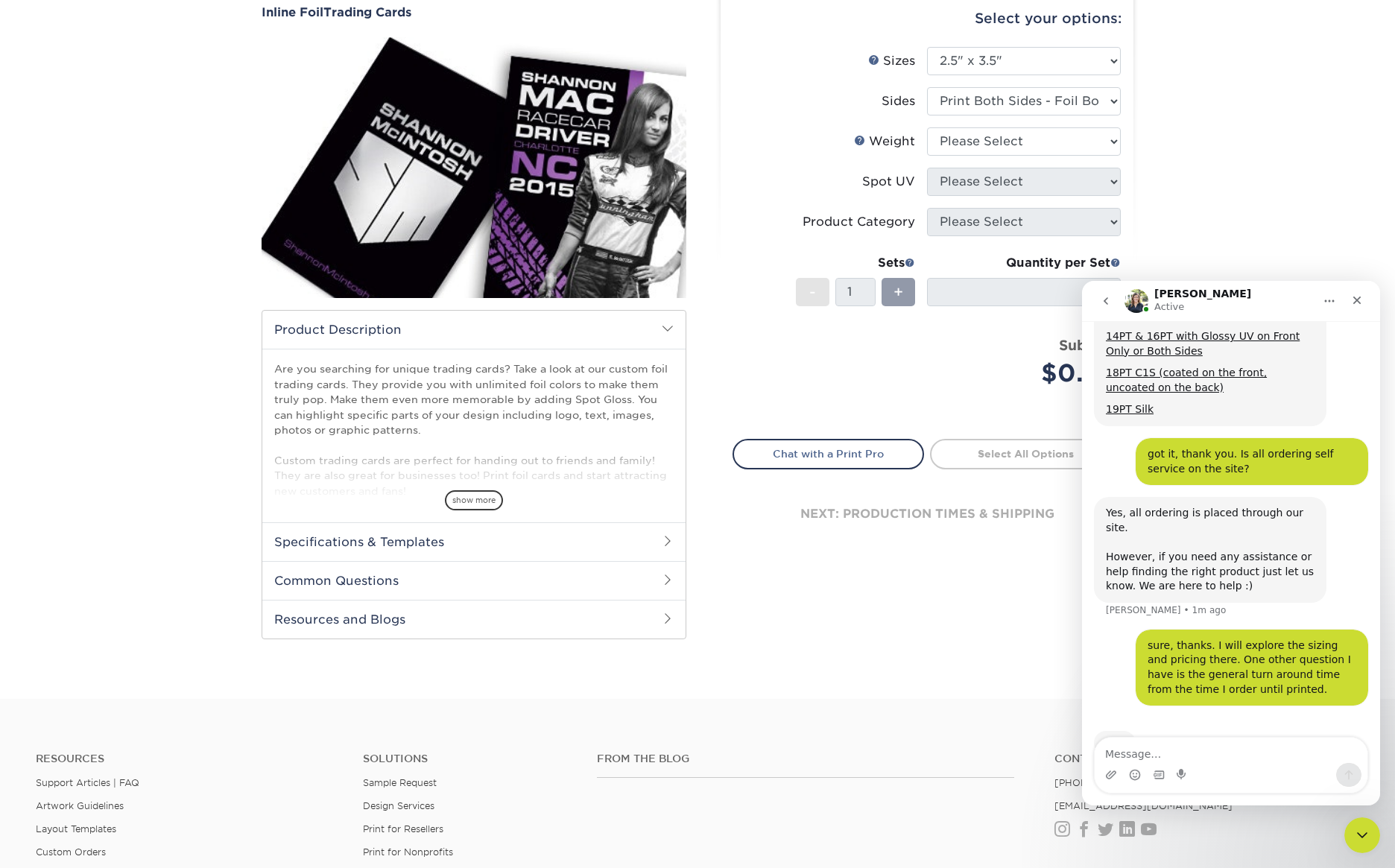
scroll to position [200, 0]
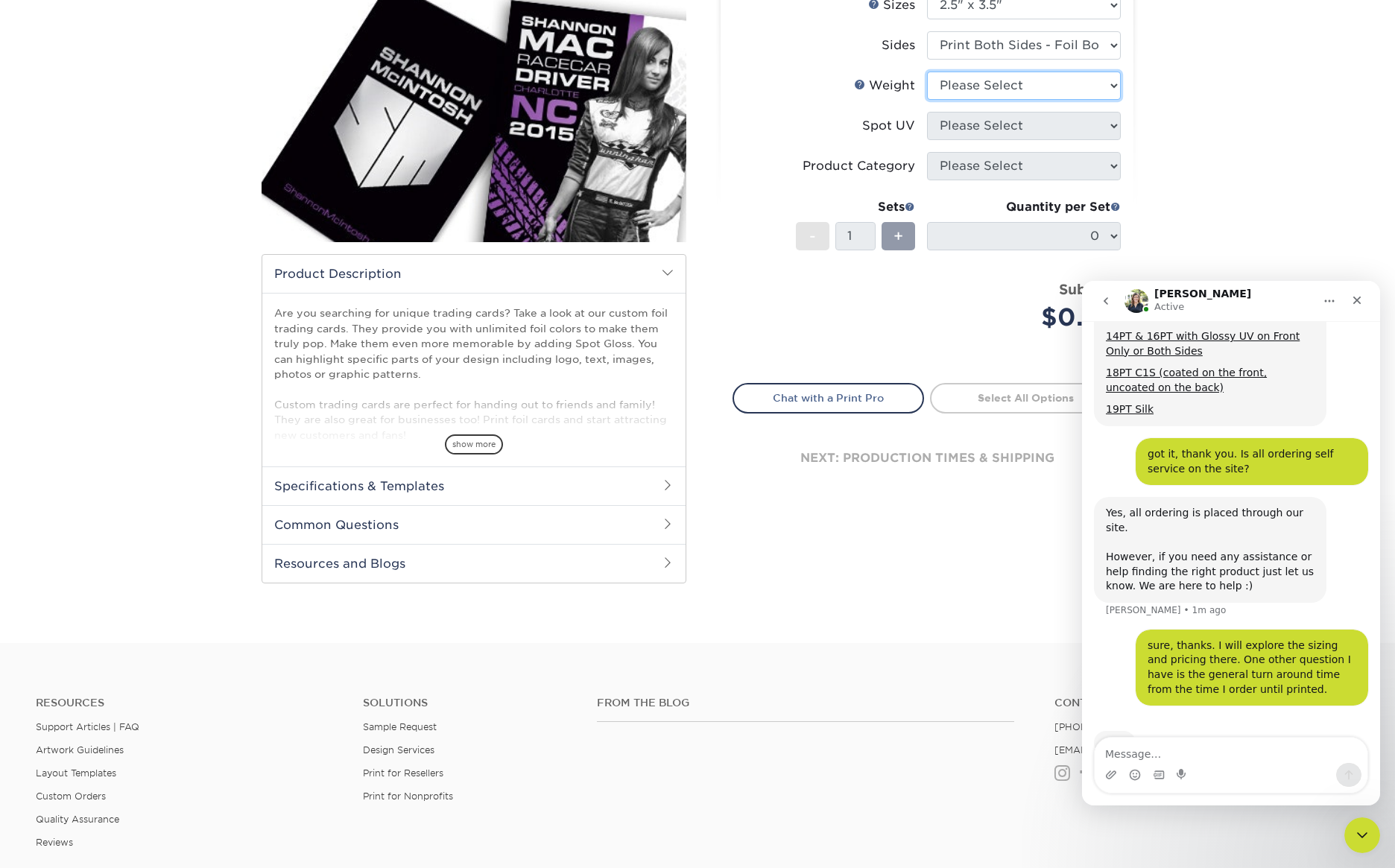
click at [1012, 84] on select "Please Select 16PT" at bounding box center [1024, 85] width 194 height 28
select select "16PT"
click at [927, 71] on select "Please Select 16PT" at bounding box center [1024, 85] width 194 height 28
click at [993, 123] on select "Please Select No Spot UV Front and Back (Both Sides) Front Only Back Only" at bounding box center [1024, 125] width 194 height 28
select select "0"
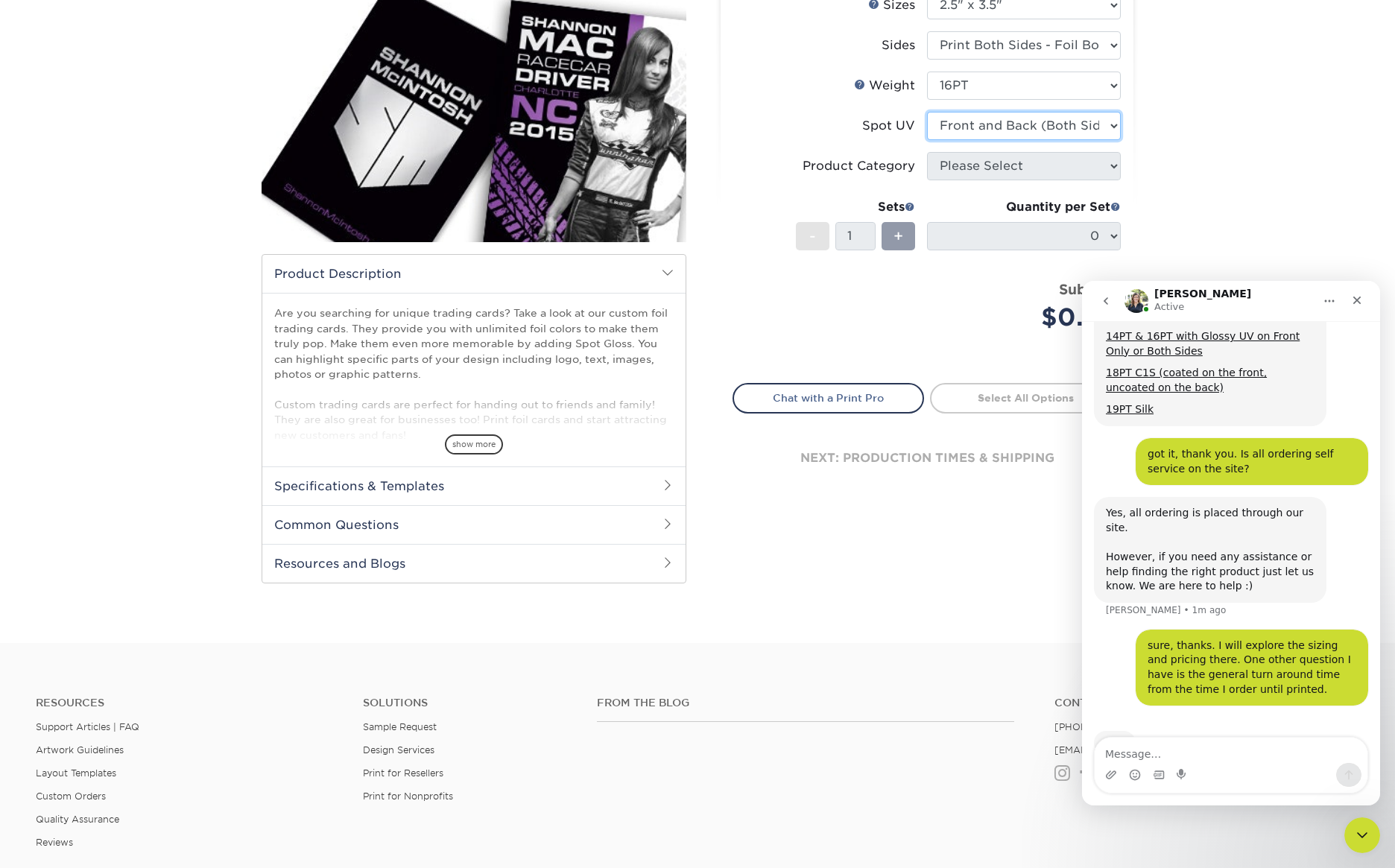
click at [927, 112] on select "Please Select No Spot UV Front and Back (Both Sides) Front Only Back Only" at bounding box center [1024, 125] width 194 height 28
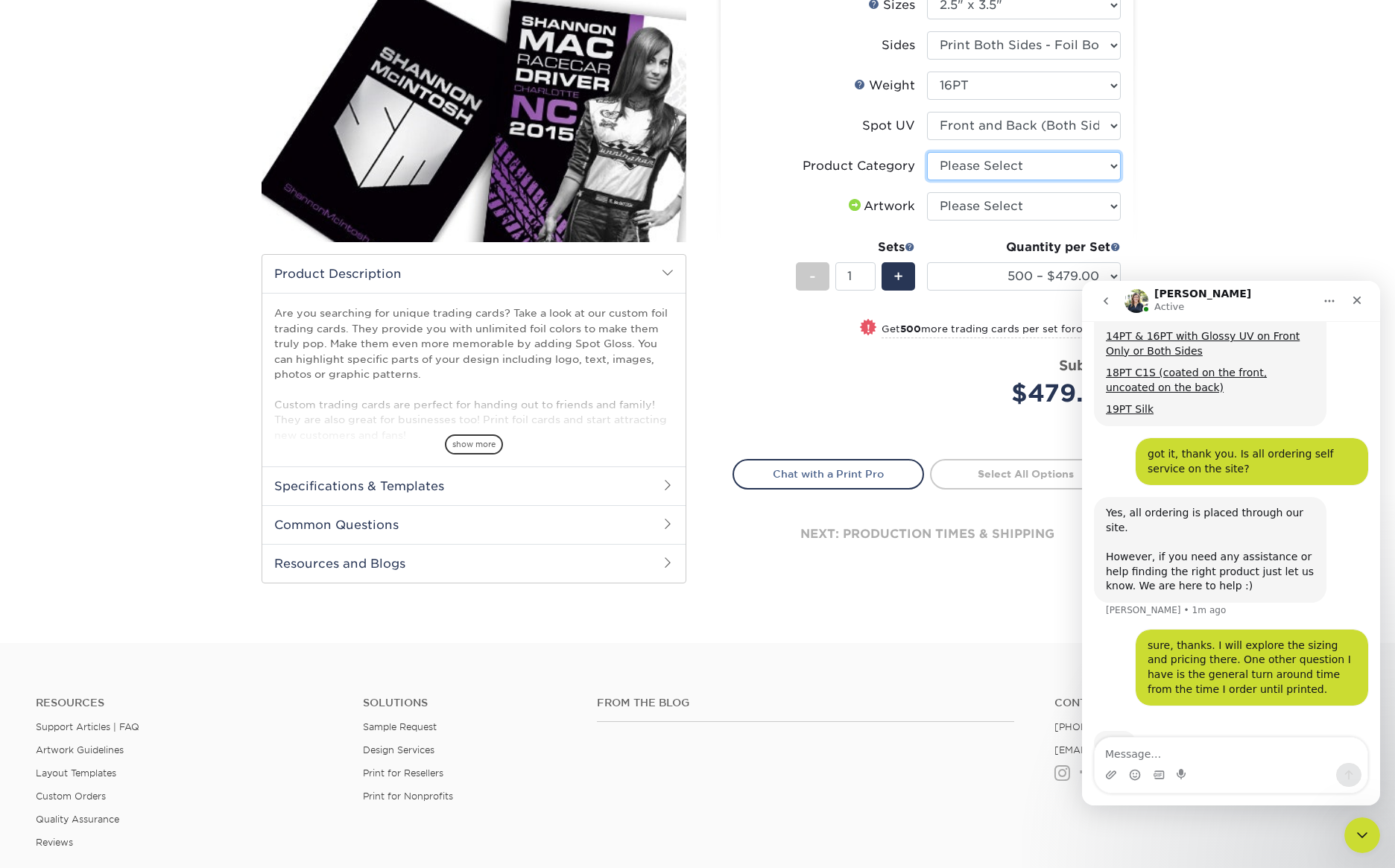
click at [976, 166] on select "Please Select Trading Cards" at bounding box center [1024, 166] width 194 height 28
select select "c2f9bce9-36c2-409d-b101-c29d9d031e18"
click at [927, 152] on select "Please Select Trading Cards" at bounding box center [1024, 166] width 194 height 28
click at [982, 210] on select "Please Select I will upload files I need a design - $100" at bounding box center [1024, 206] width 194 height 28
select select "upload"
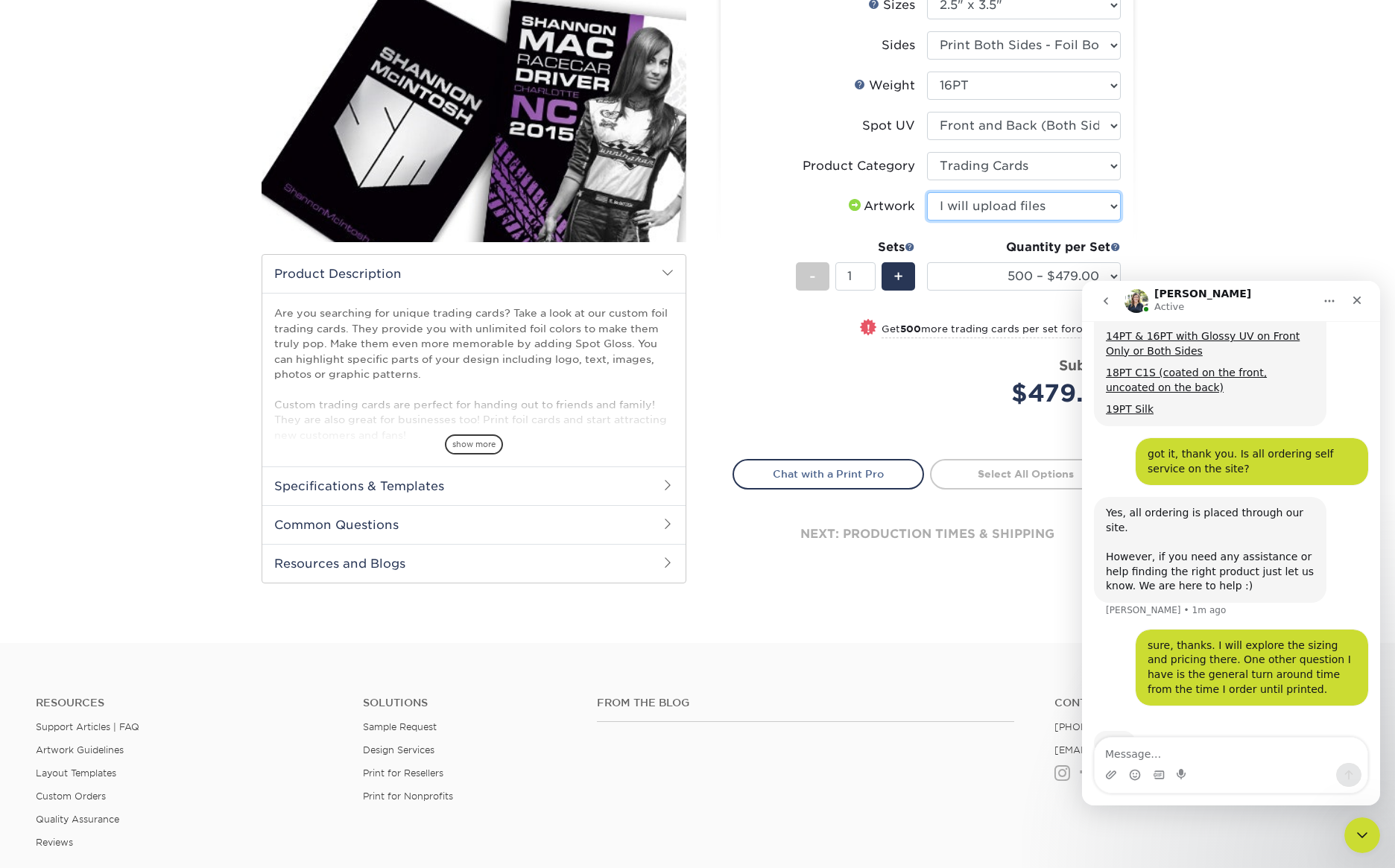
click at [927, 192] on select "Please Select I will upload files I need a design - $100" at bounding box center [1024, 206] width 194 height 28
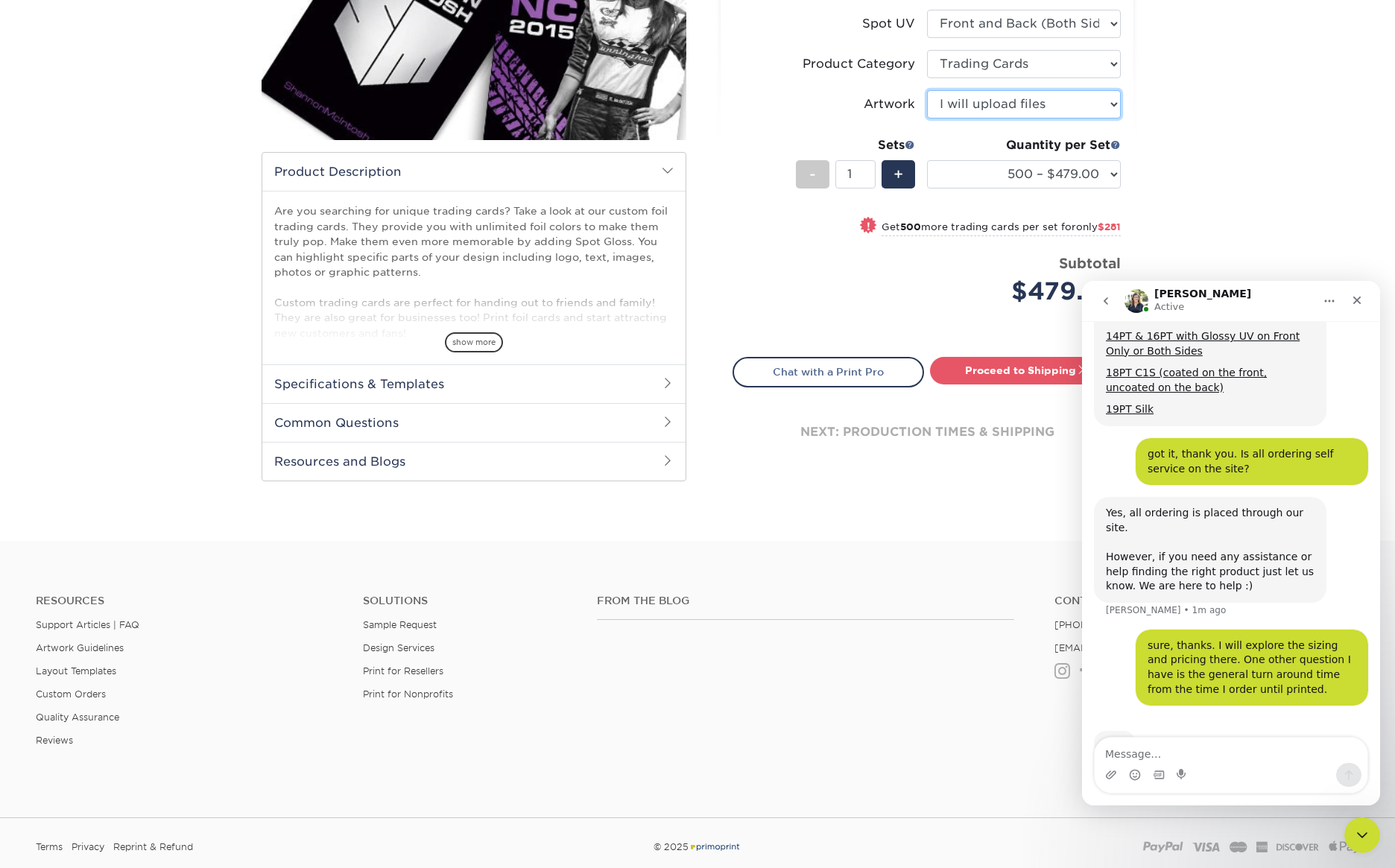
scroll to position [291, 0]
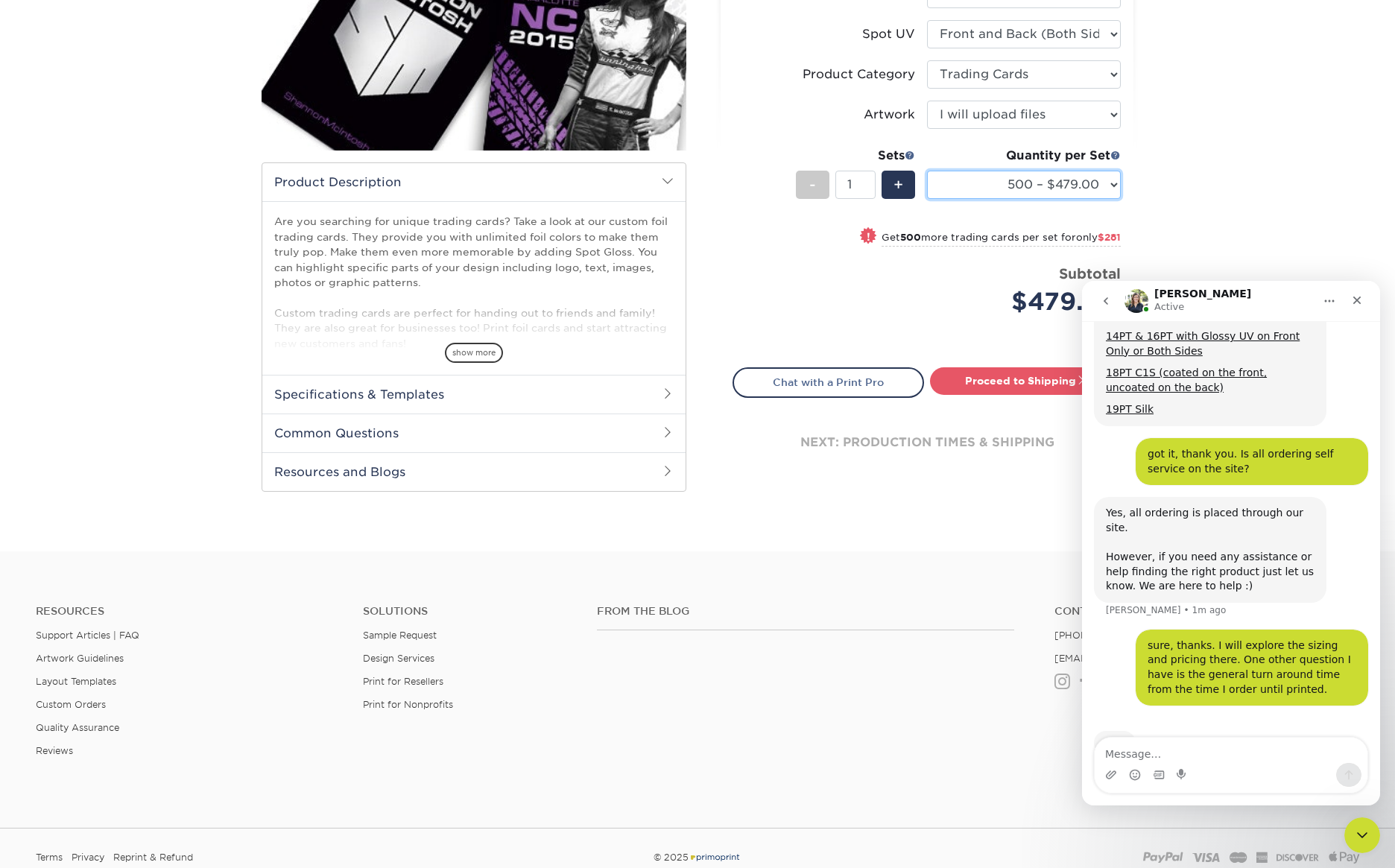
click at [1012, 185] on select "500 – $479.00 1000 – $760.00 2500 – $1104.00 5000 – $1565.00" at bounding box center [1024, 185] width 194 height 28
click at [927, 171] on select "500 – $479.00 1000 – $760.00 2500 – $1104.00 5000 – $1565.00" at bounding box center [1024, 185] width 194 height 28
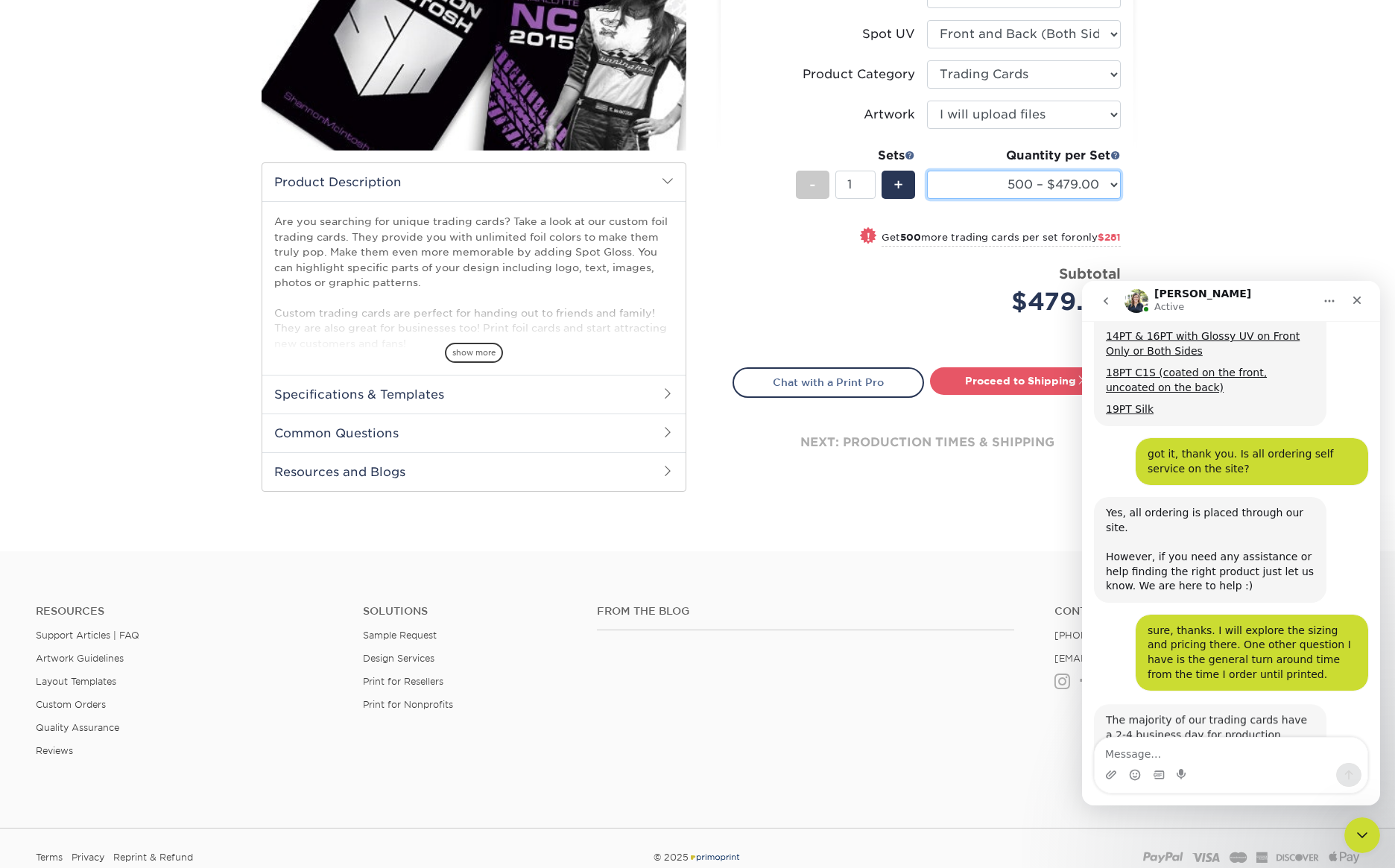
scroll to position [809, 0]
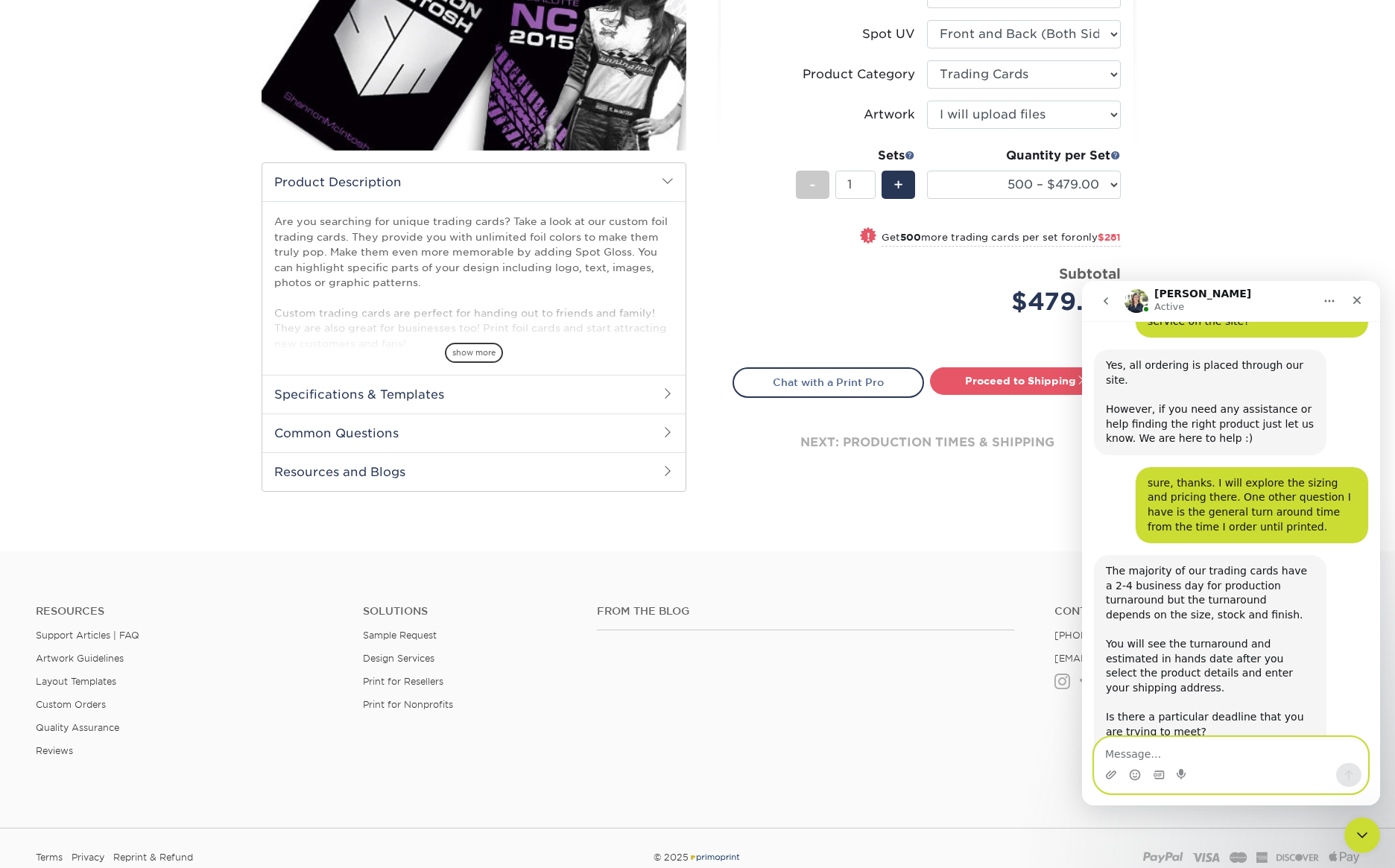
click at [1207, 751] on textarea "Message…" at bounding box center [1230, 749] width 273 height 25
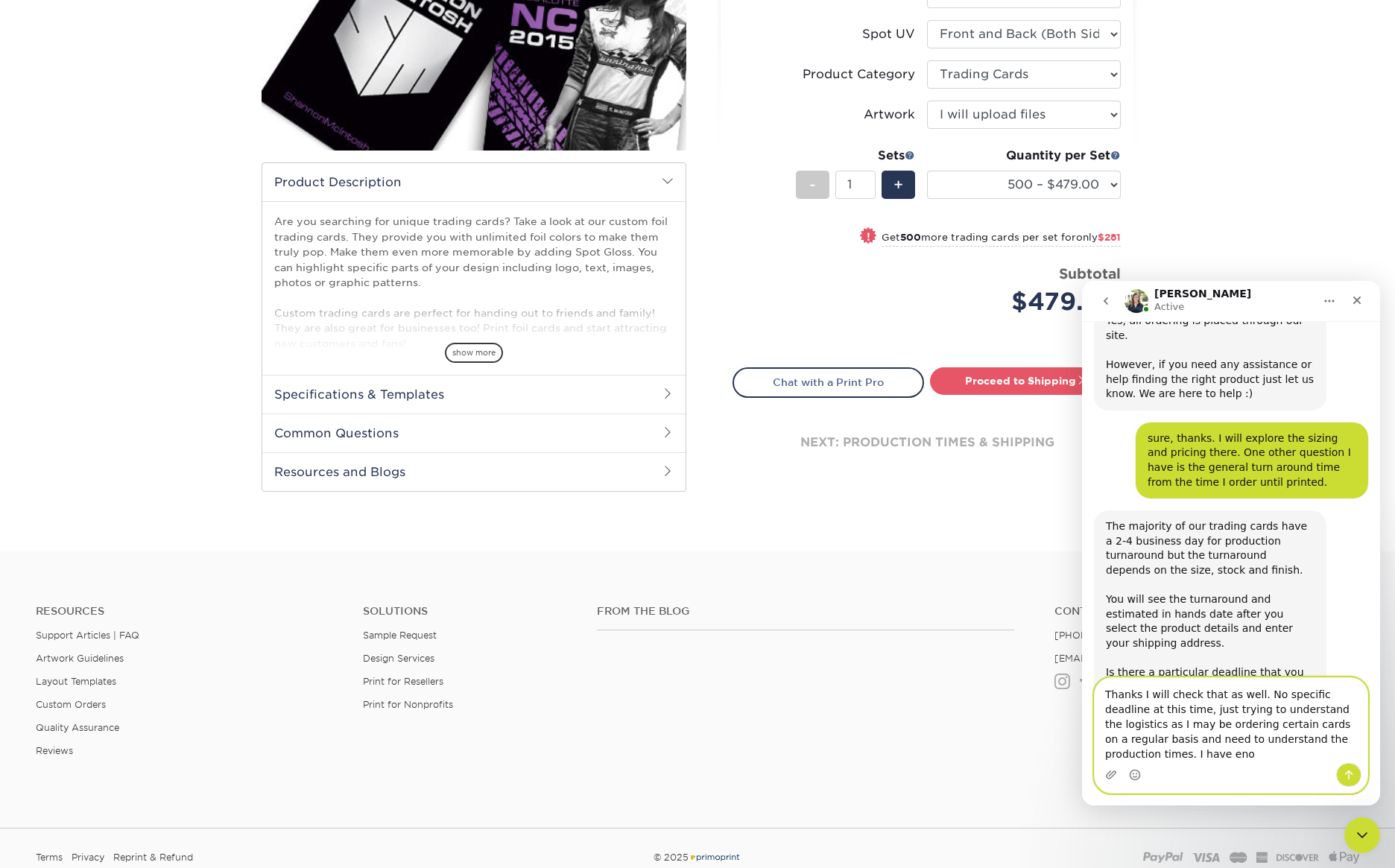
scroll to position [868, 0]
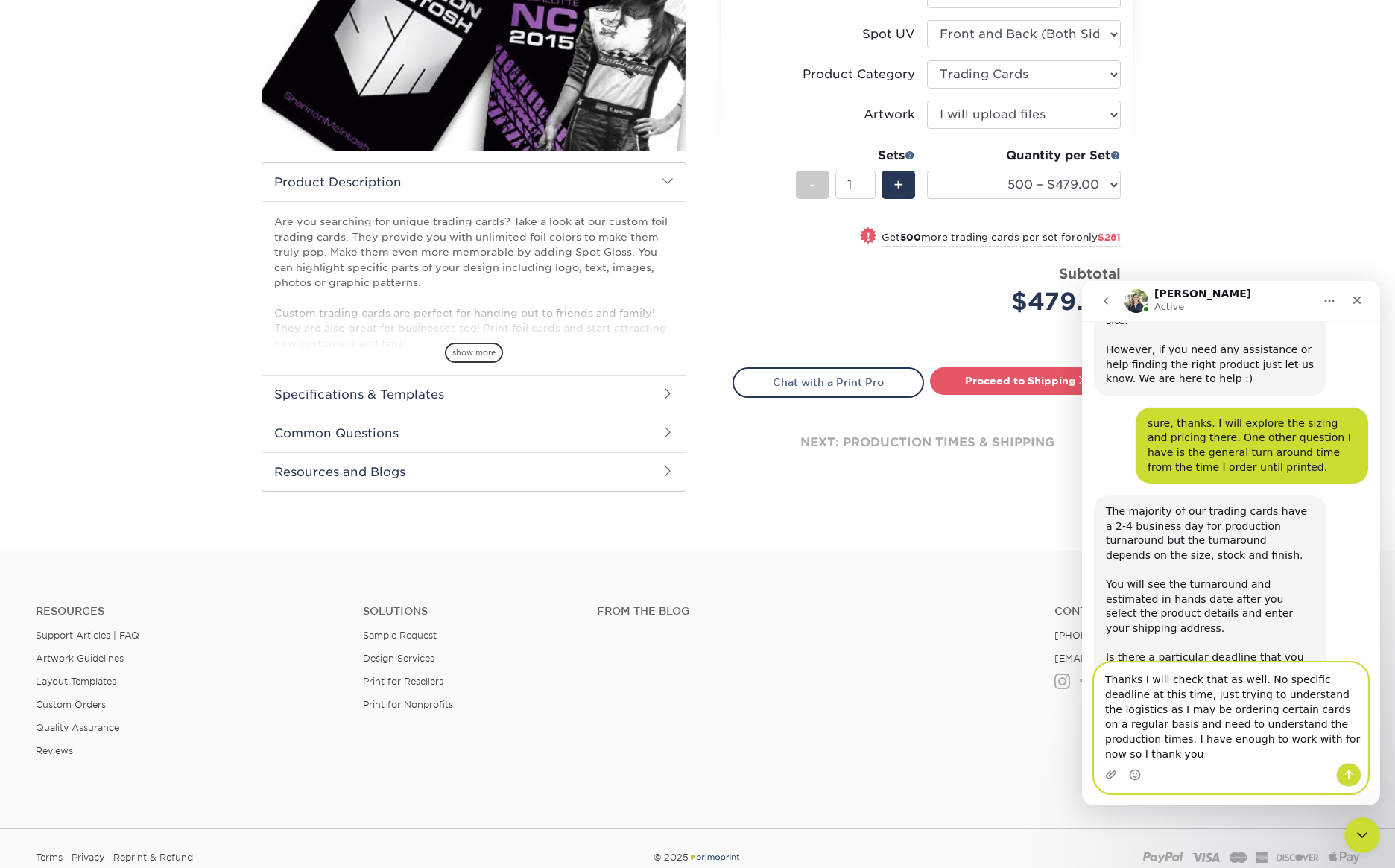
type textarea "Thanks I will check that as well. No specific deadline at this time, just tryin…"
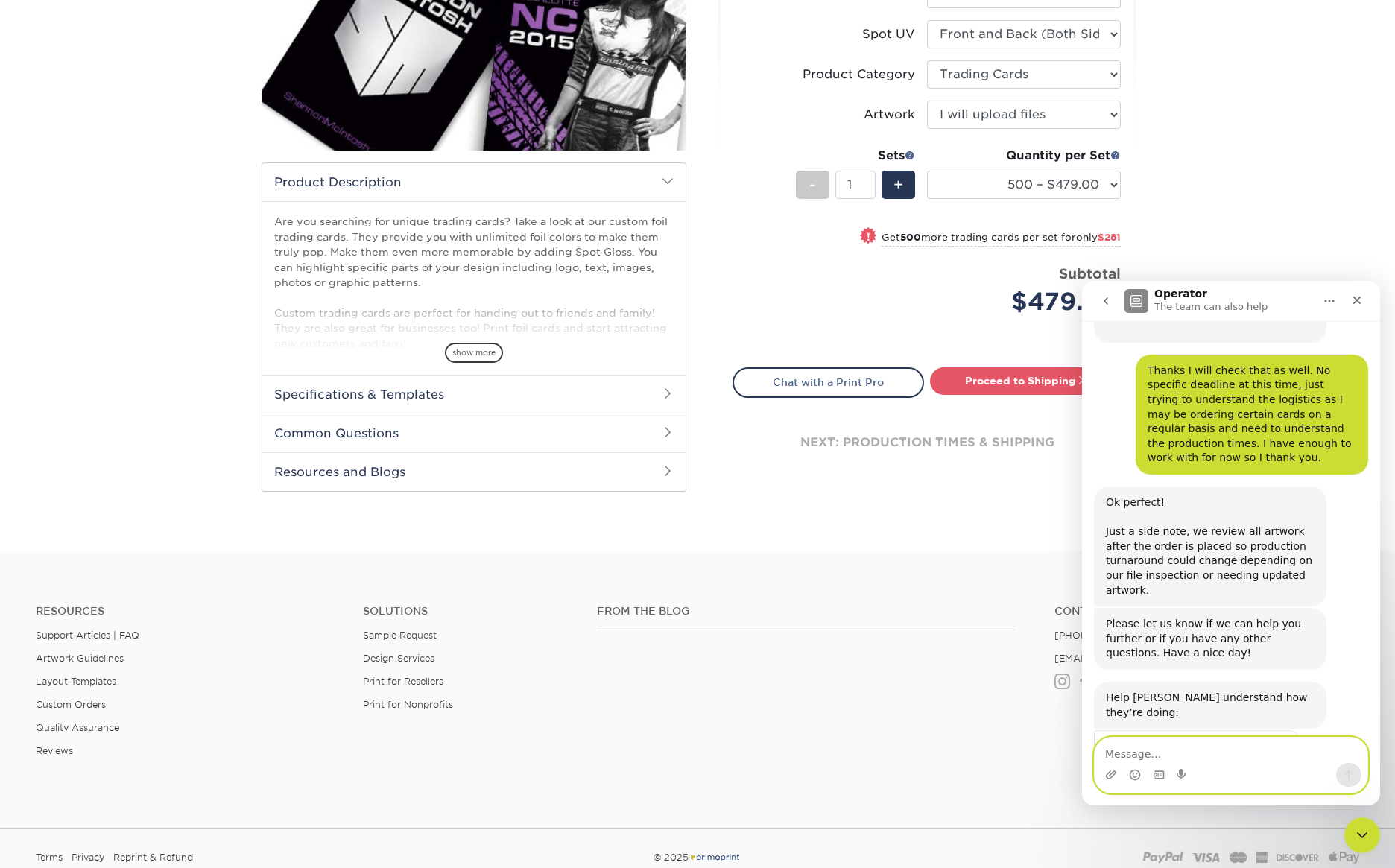
scroll to position [1241, 0]
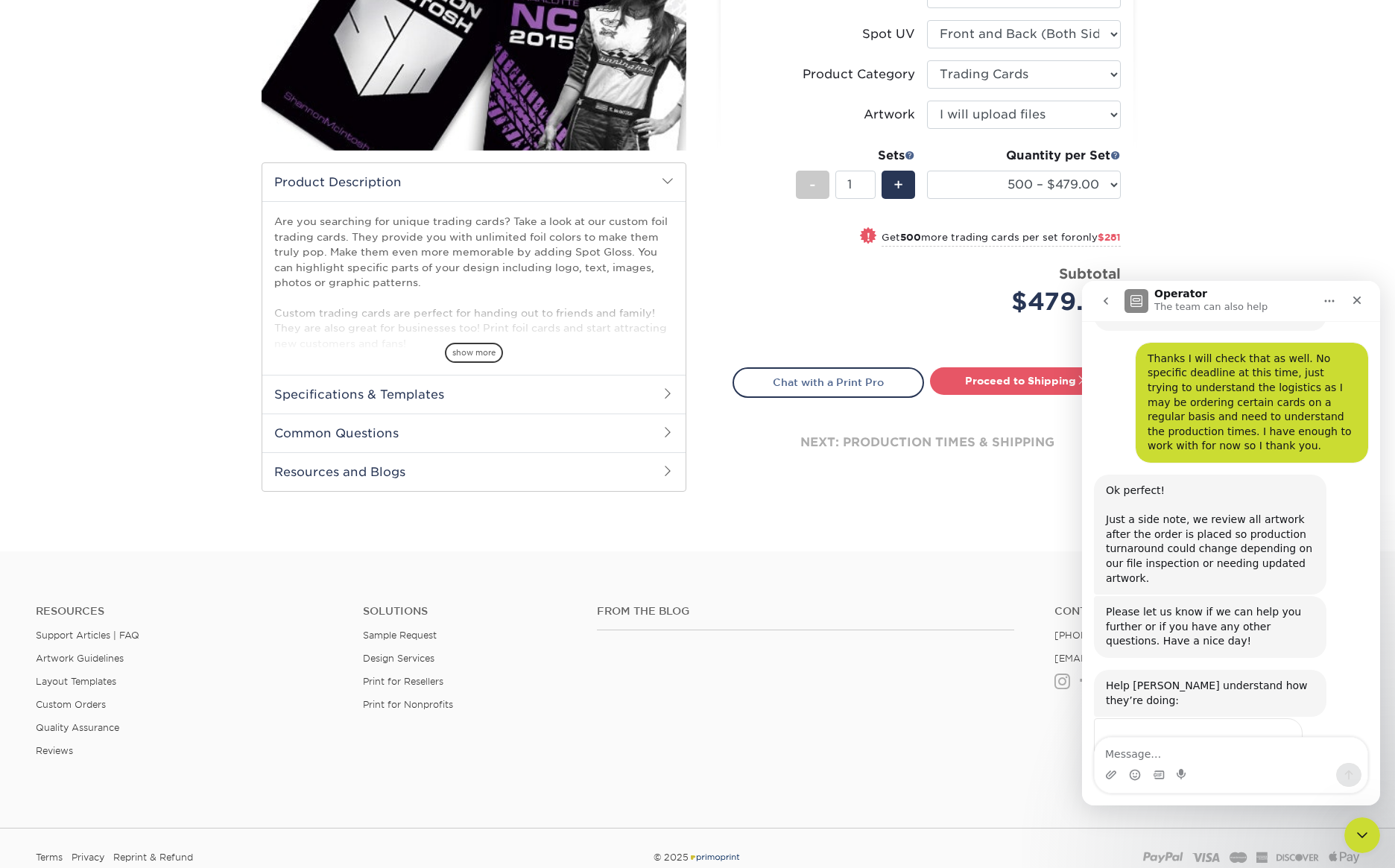
click at [1267, 759] on span "Amazing" at bounding box center [1268, 772] width 27 height 27
